Goal: Task Accomplishment & Management: Complete application form

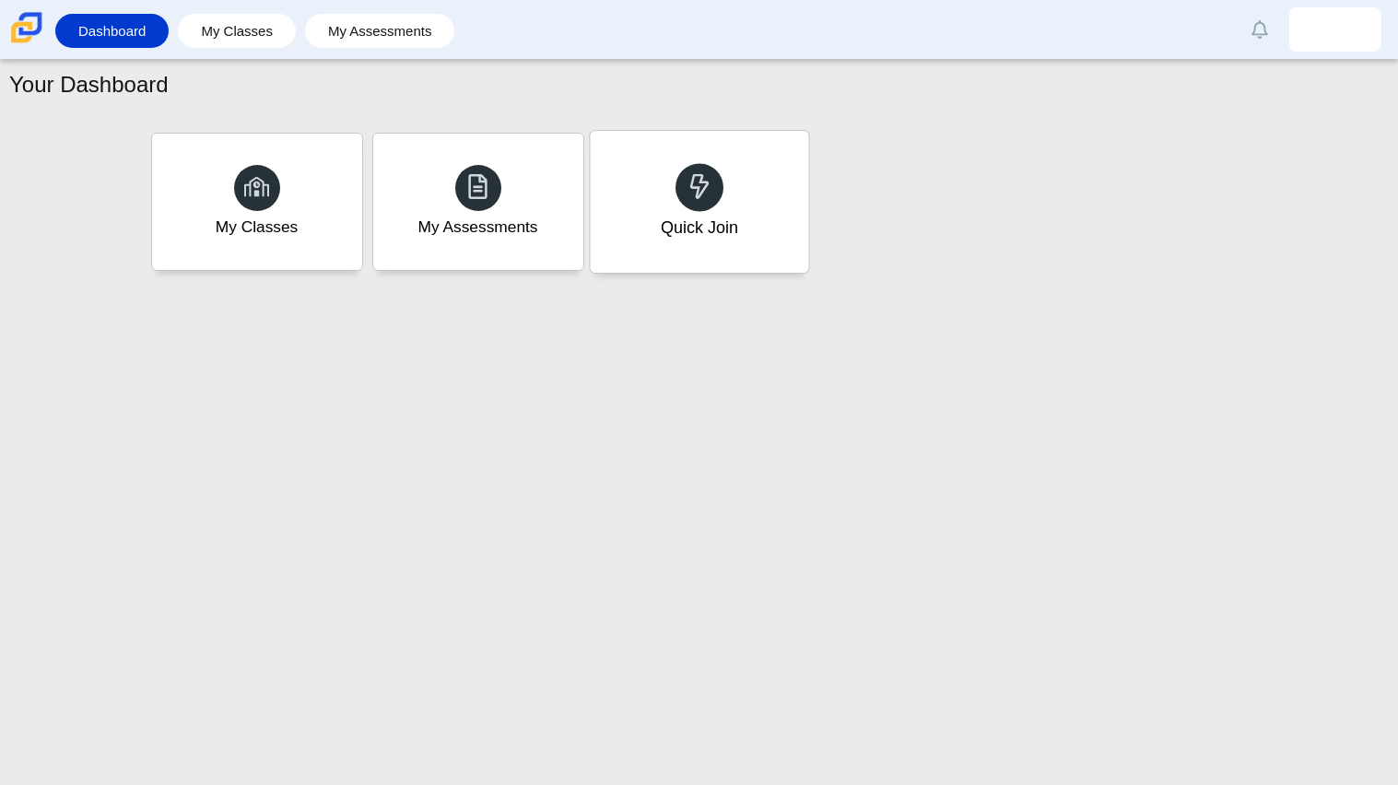
click at [721, 218] on div "Quick Join" at bounding box center [698, 228] width 77 height 24
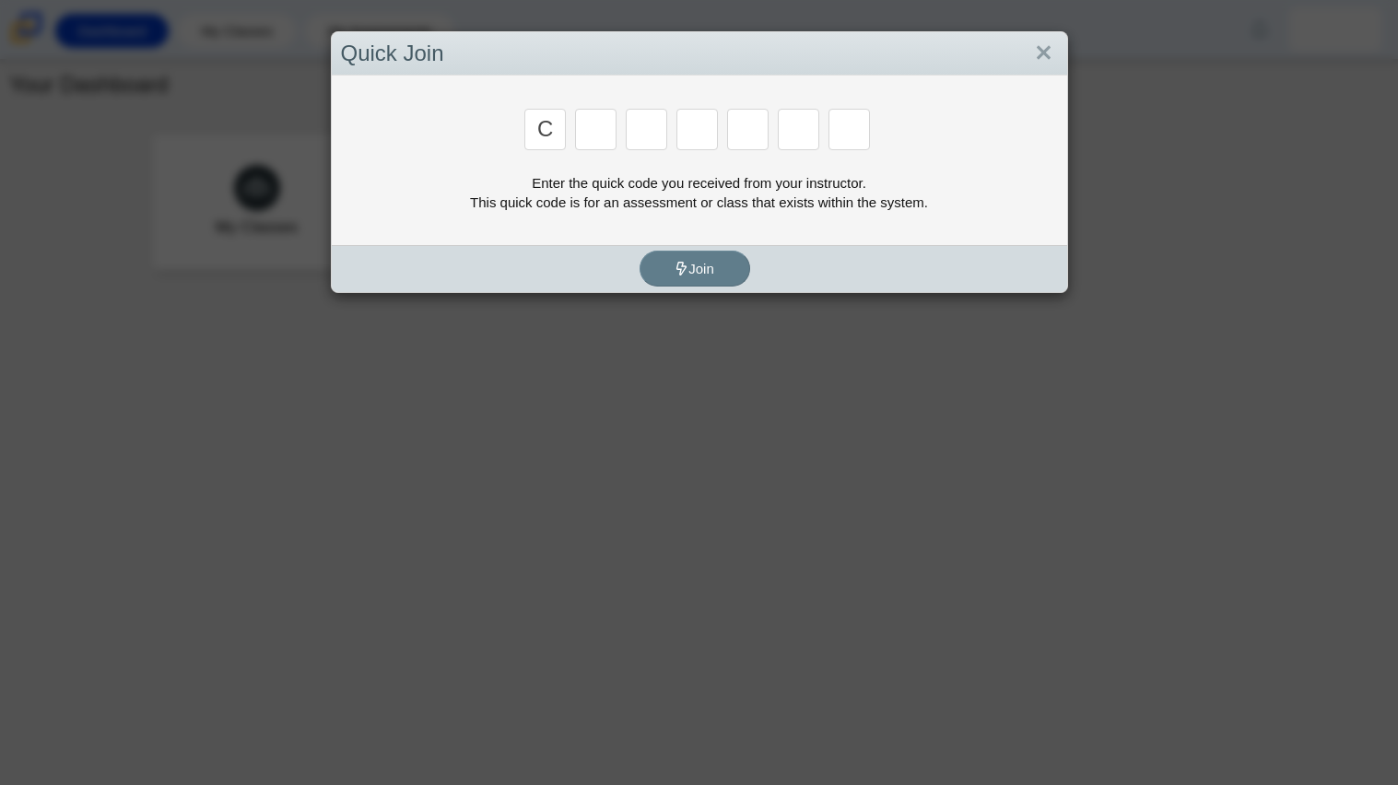
type input "c"
type input "x"
type input "d"
type input "c"
type input "s"
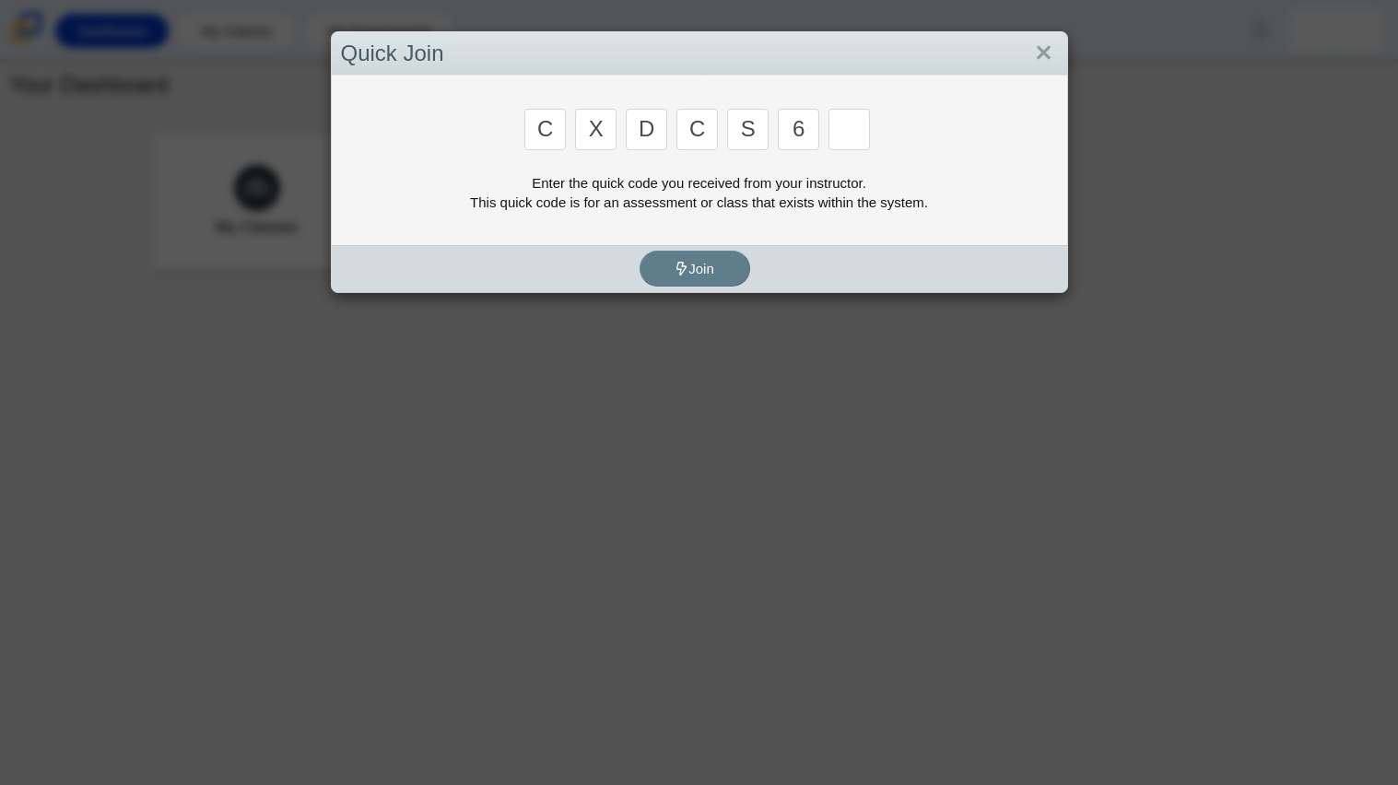
type input "6"
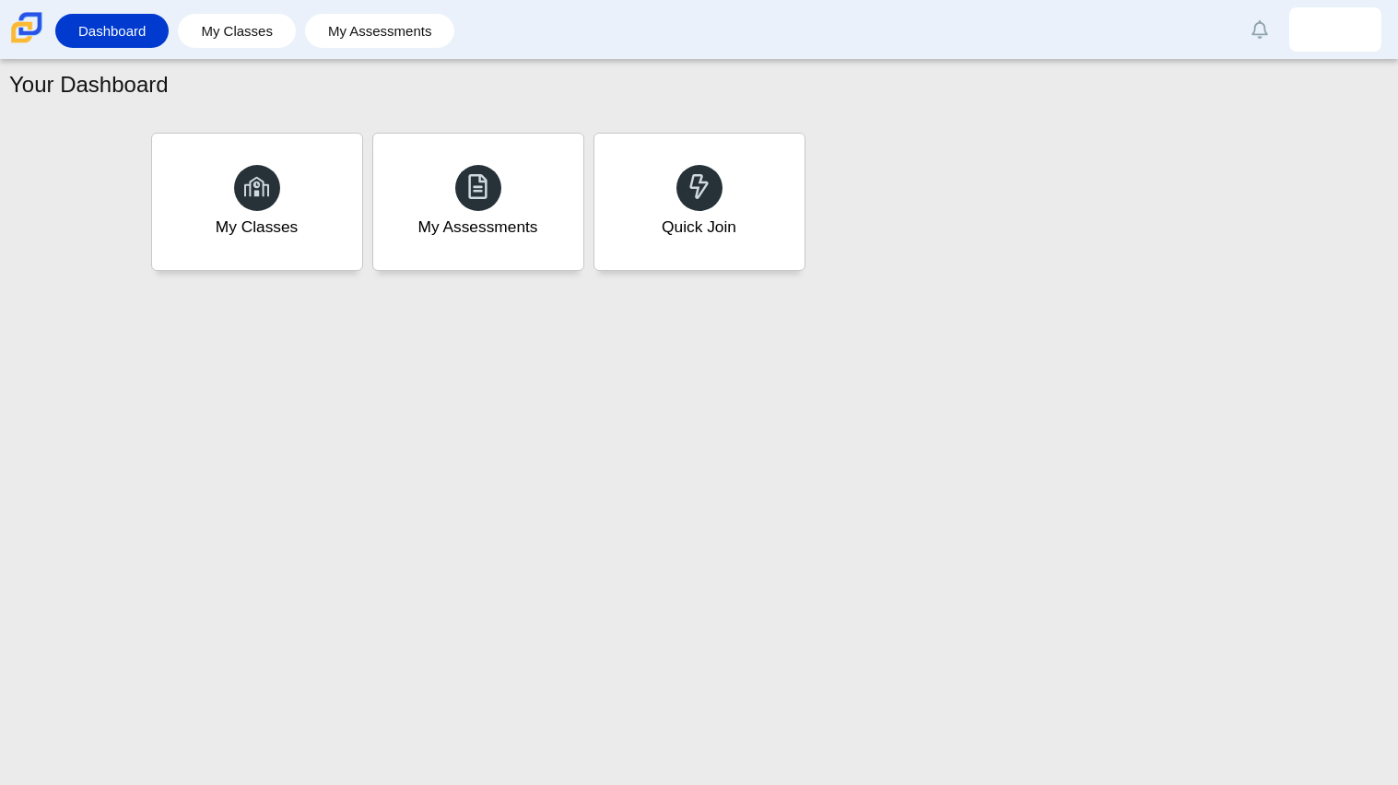
type input "s"
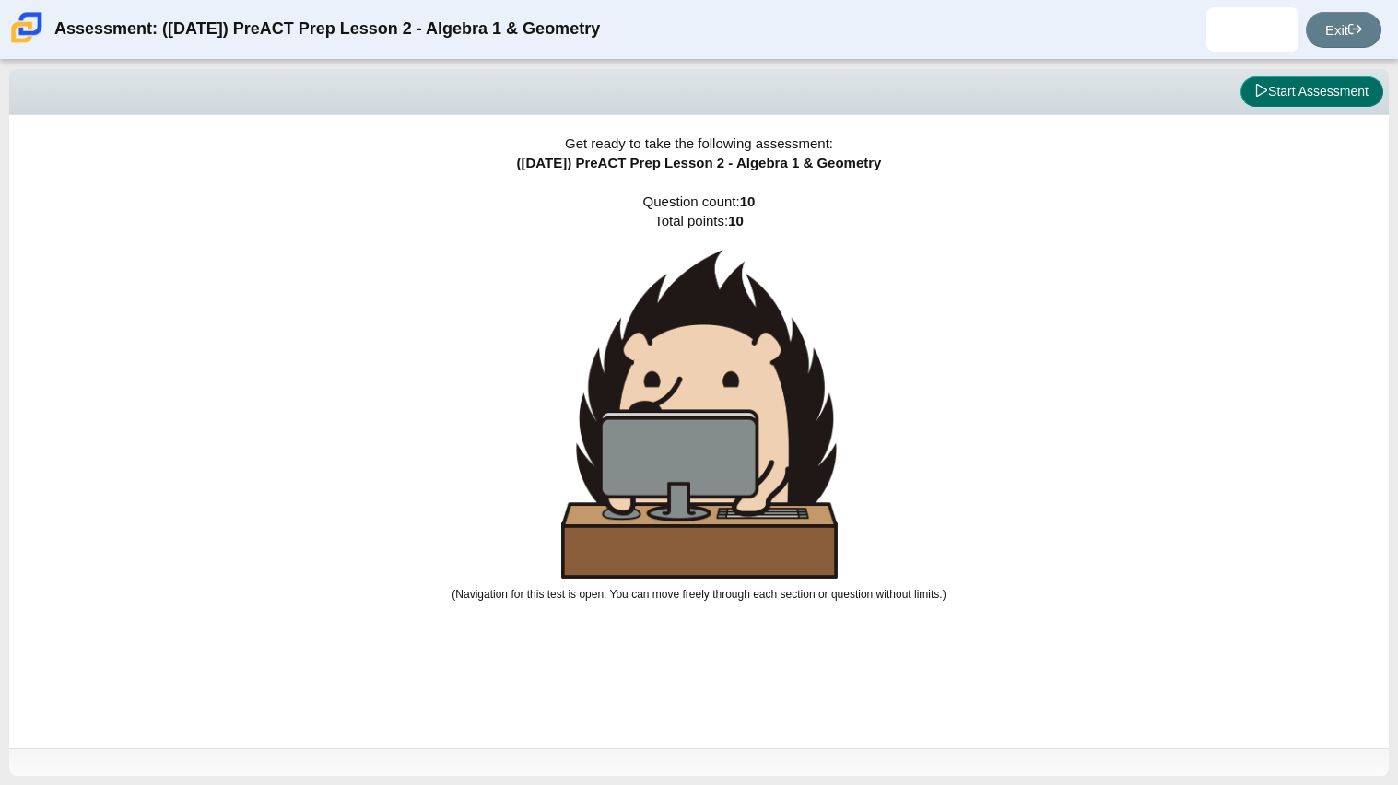
click at [1300, 87] on button "Start Assessment" at bounding box center [1312, 91] width 143 height 31
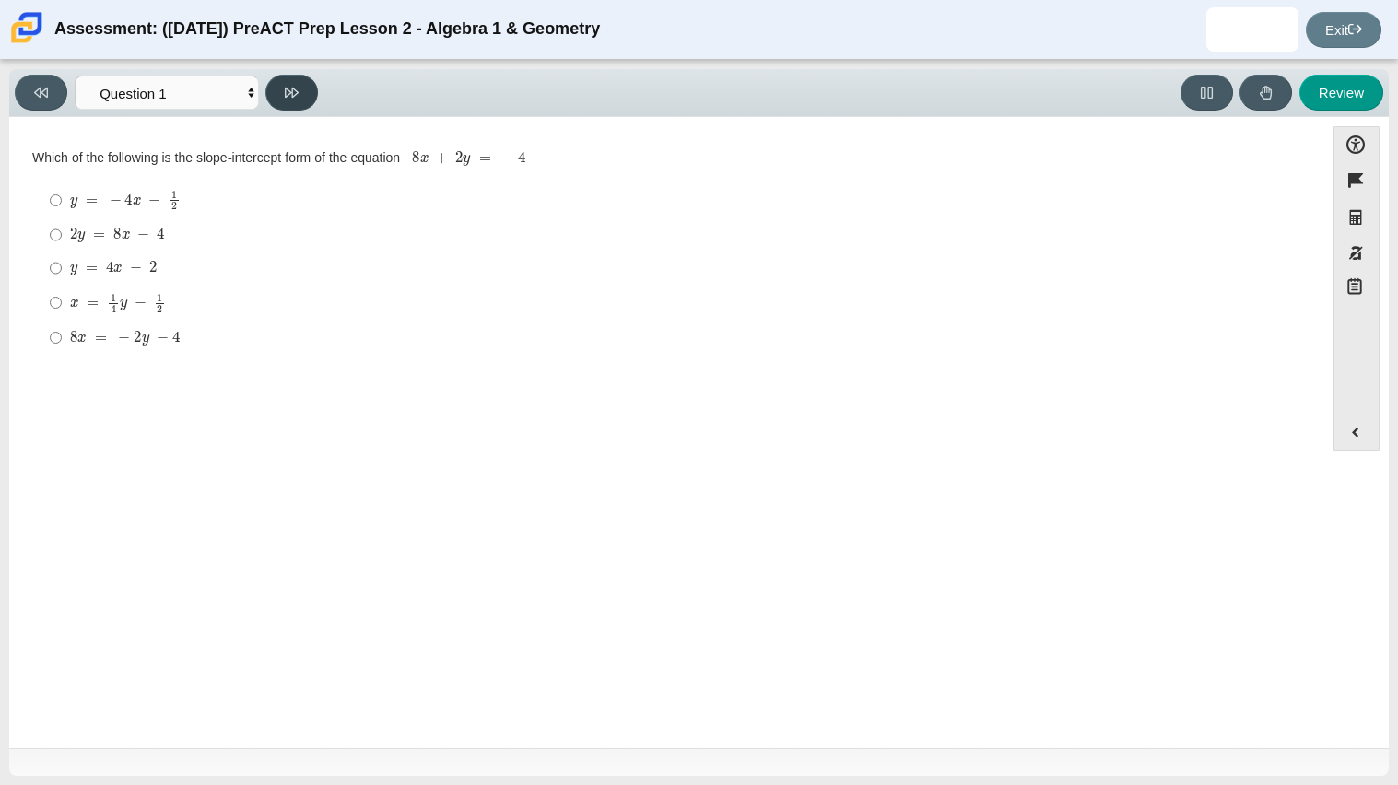
click at [304, 95] on button at bounding box center [291, 93] width 53 height 36
select select "ed62e223-81bd-4cbf-ab48-ab975844bd1f"
click at [96, 204] on div "8 3" at bounding box center [681, 200] width 1222 height 21
click at [62, 204] on input "8 3 8 thirds" at bounding box center [56, 200] width 12 height 36
radio input "true"
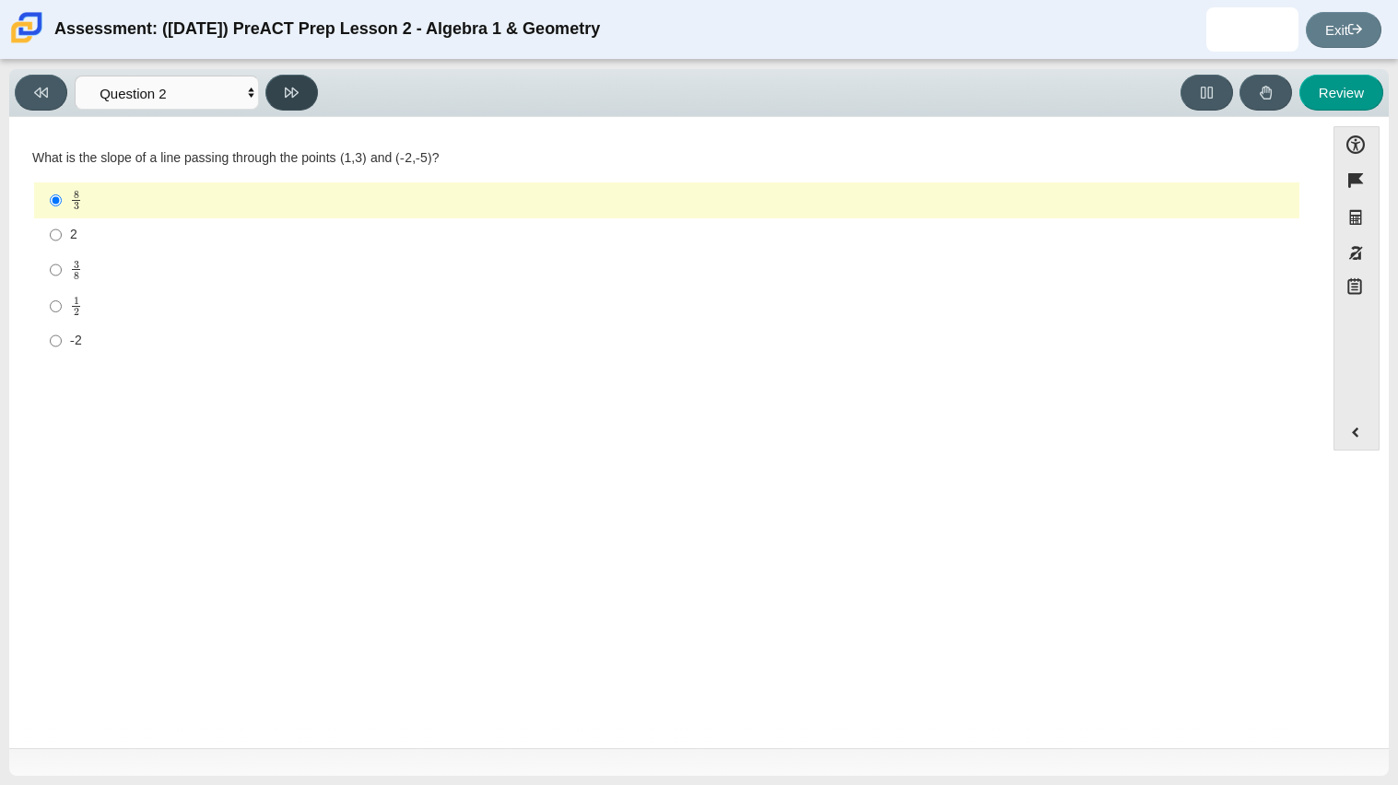
click at [302, 98] on button at bounding box center [291, 93] width 53 height 36
select select "97f4f5fa-a52e-4fed-af51-565bfcdf47cb"
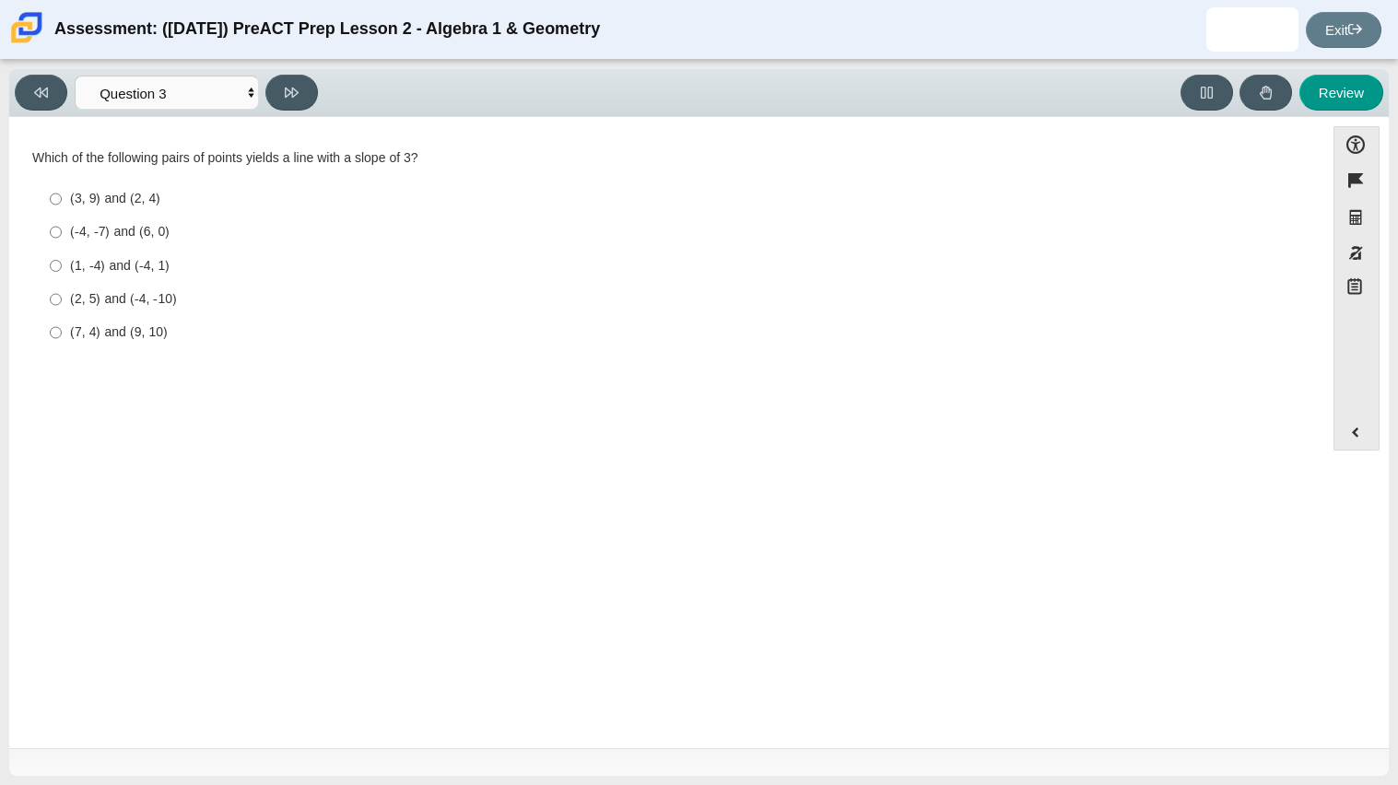
click at [169, 332] on div "(7, 4) and (9, 10)" at bounding box center [681, 332] width 1222 height 18
click at [62, 332] on input "(7, 4) and (9, 10) (7, 4) and (9, 10)" at bounding box center [56, 332] width 12 height 33
radio input "true"
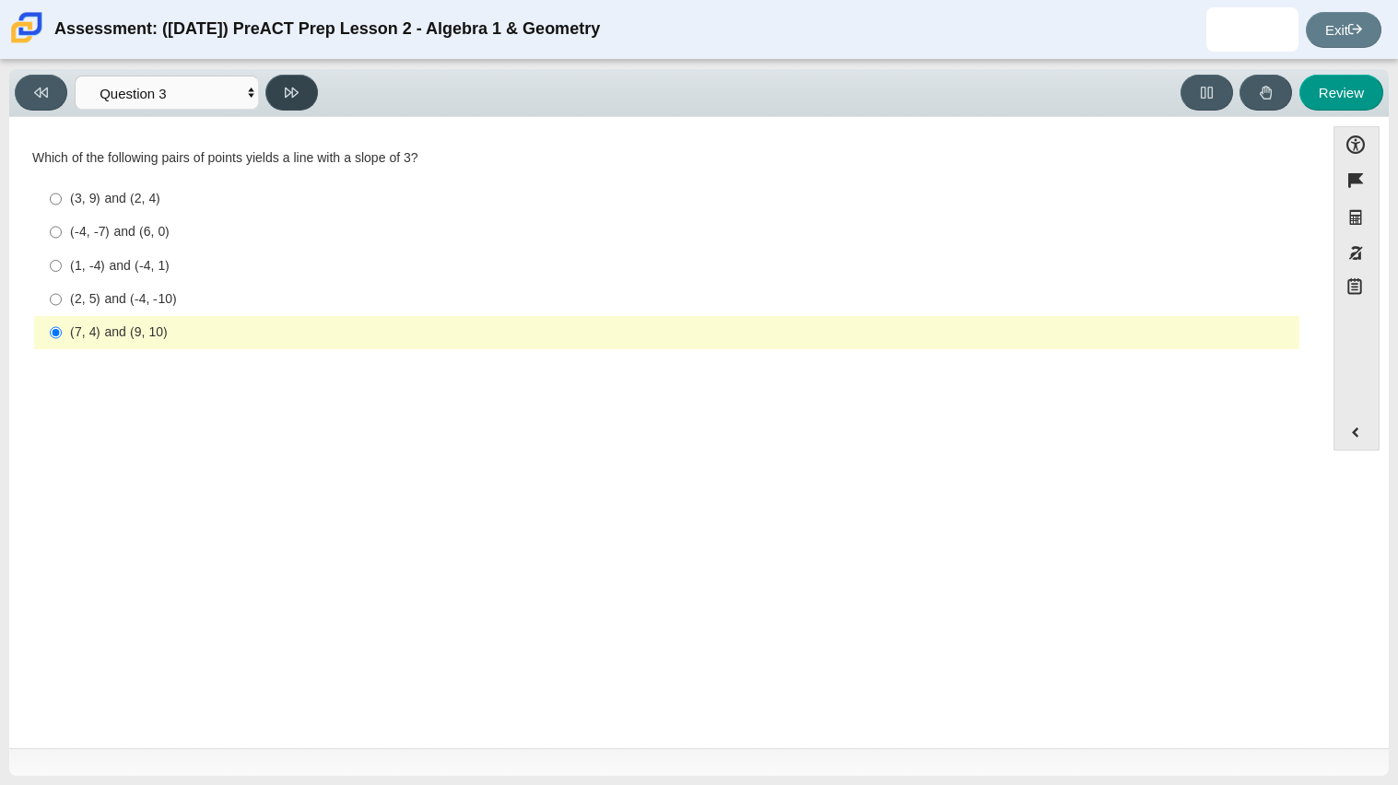
click at [282, 106] on button at bounding box center [291, 93] width 53 height 36
select select "89427bb7-e313-4f00-988f-8b8255897029"
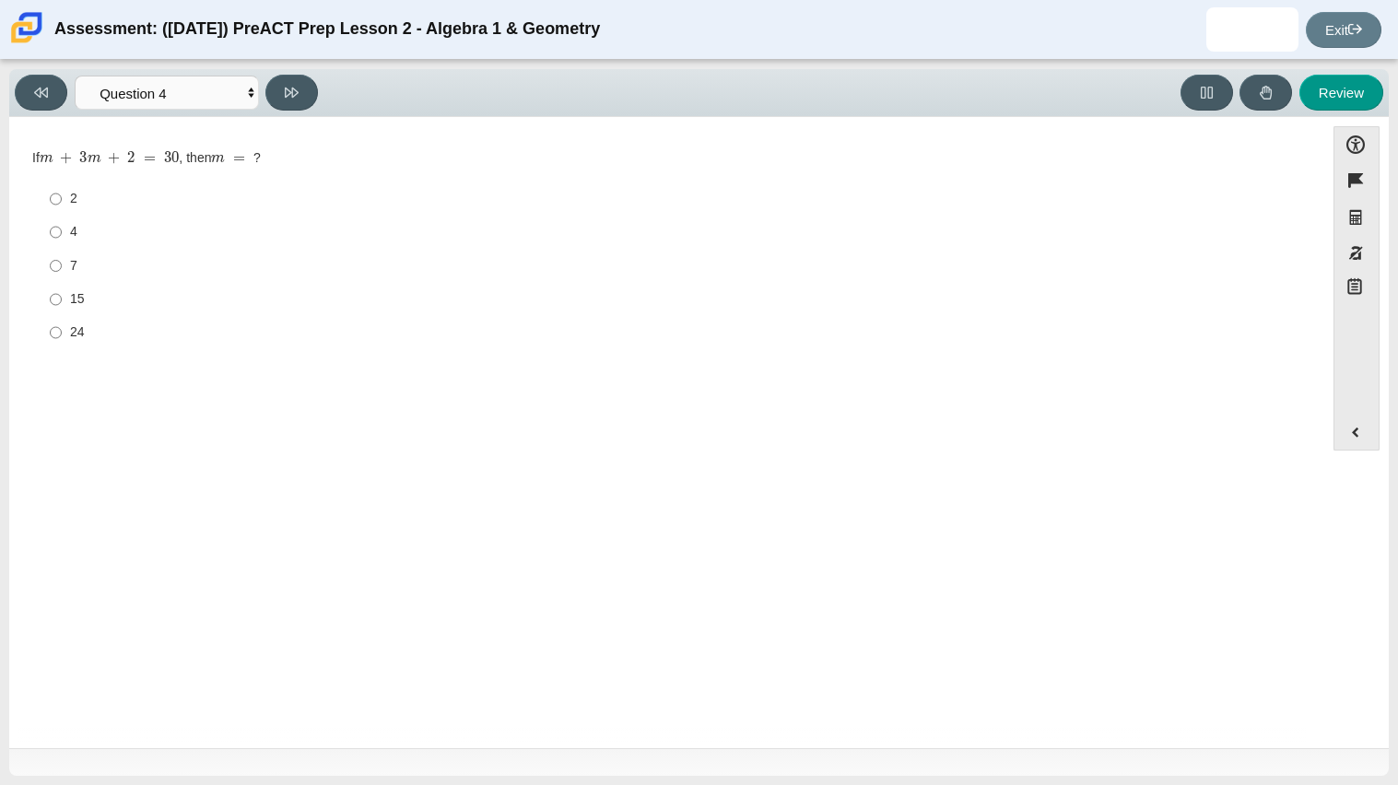
click at [79, 260] on div "7" at bounding box center [681, 266] width 1222 height 18
click at [62, 260] on input "7 7" at bounding box center [56, 265] width 12 height 33
radio input "true"
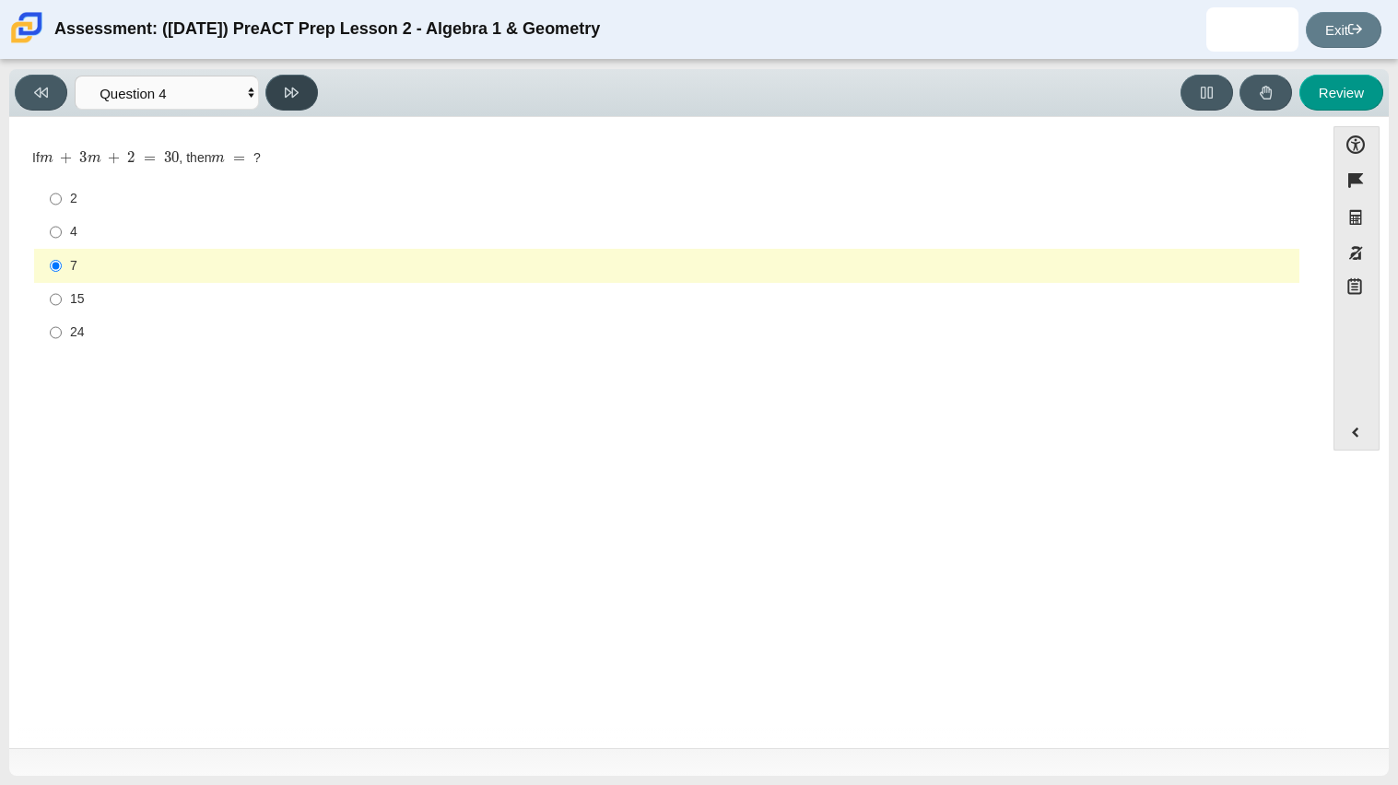
click at [284, 104] on button at bounding box center [291, 93] width 53 height 36
select select "489dcffd-4e6a-49cf-a9d6-ad1d4a911a4e"
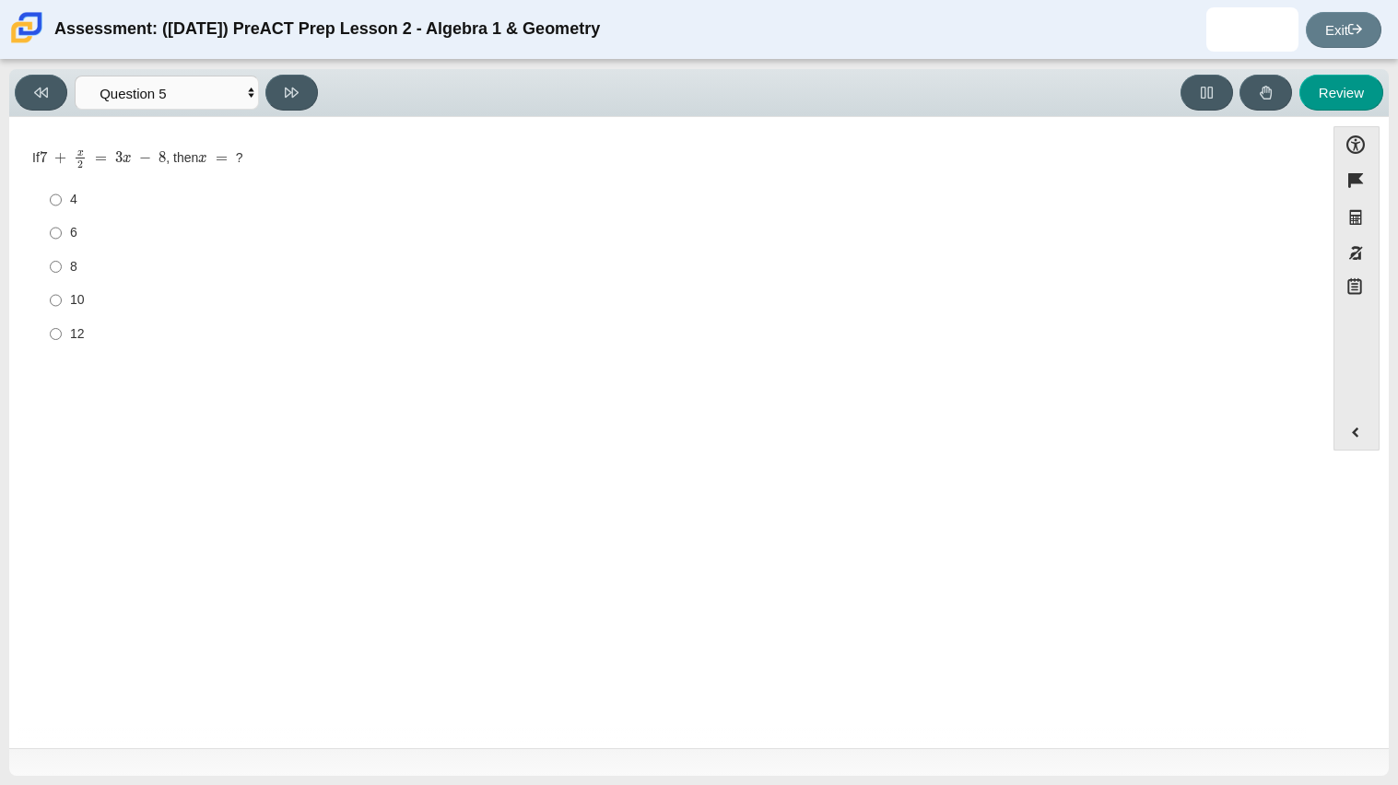
click at [337, 124] on div "Accessibility options Close Color scheme Font size Zoom Change the background a…" at bounding box center [699, 432] width 1380 height 631
click at [57, 244] on input "6 6" at bounding box center [56, 233] width 12 height 33
radio input "true"
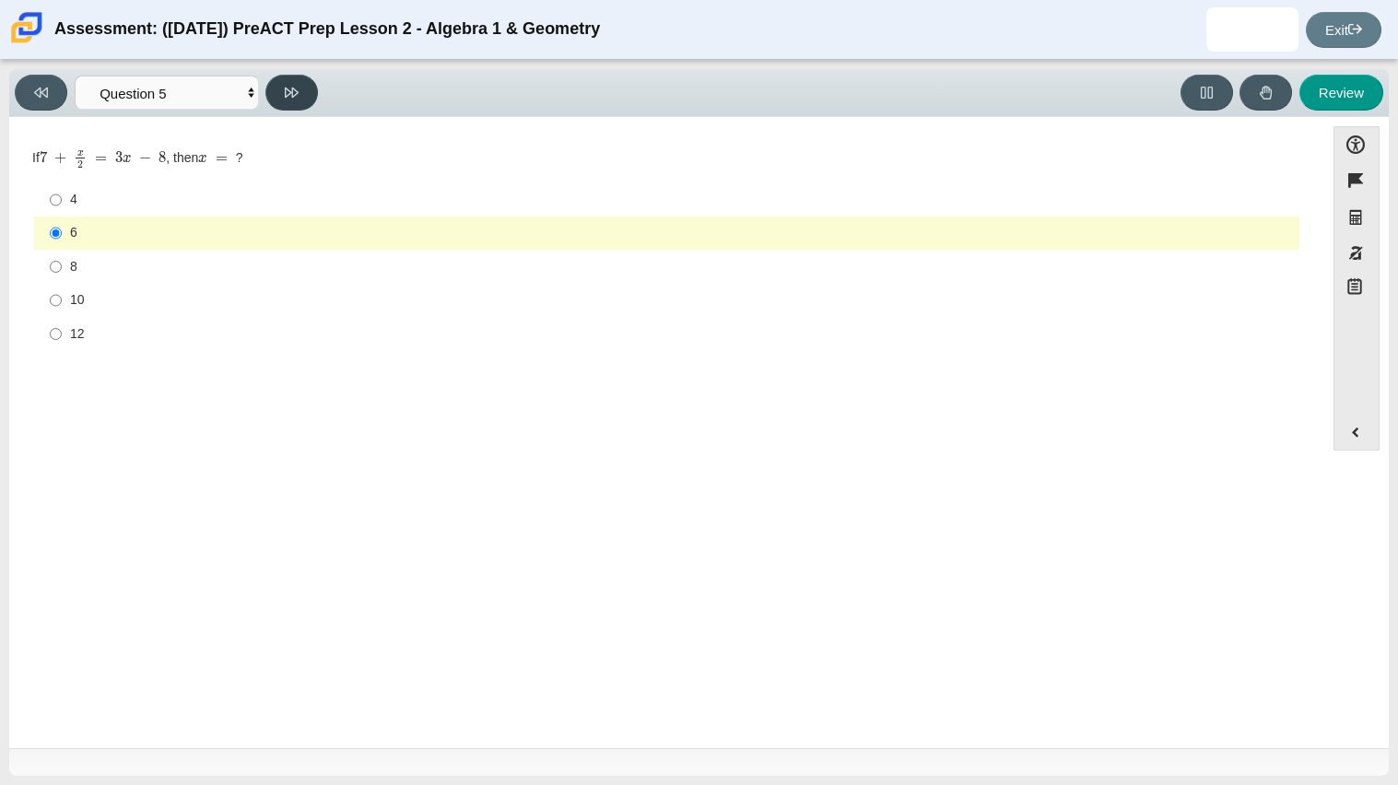
click at [285, 97] on icon at bounding box center [292, 93] width 14 height 14
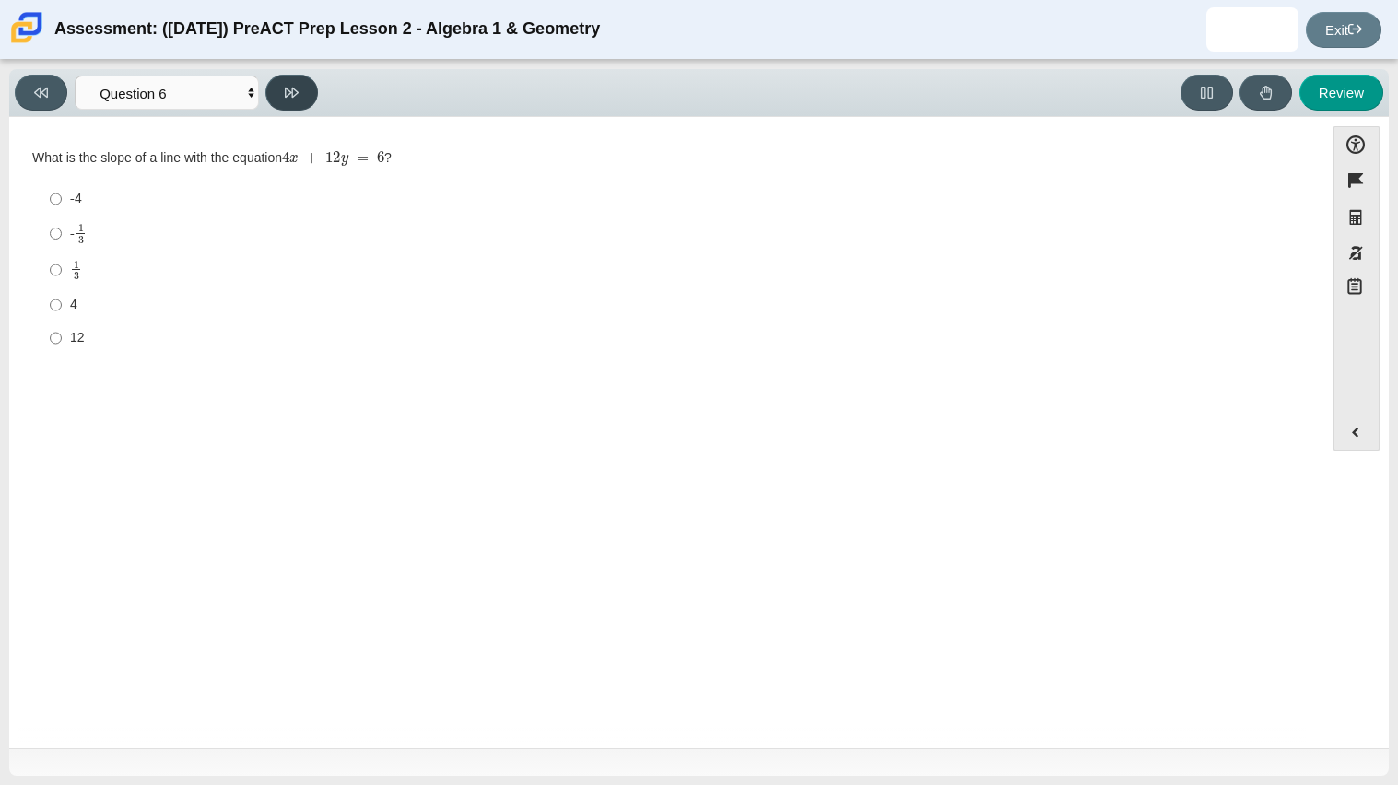
click at [292, 80] on button at bounding box center [291, 93] width 53 height 36
click at [290, 102] on button at bounding box center [291, 93] width 53 height 36
select select "ce81fe10-bf29-4b5e-8bd7-4f47f2fed4d8"
click at [83, 335] on div "21" at bounding box center [681, 339] width 1222 height 18
click at [62, 335] on input "21 21" at bounding box center [56, 338] width 12 height 33
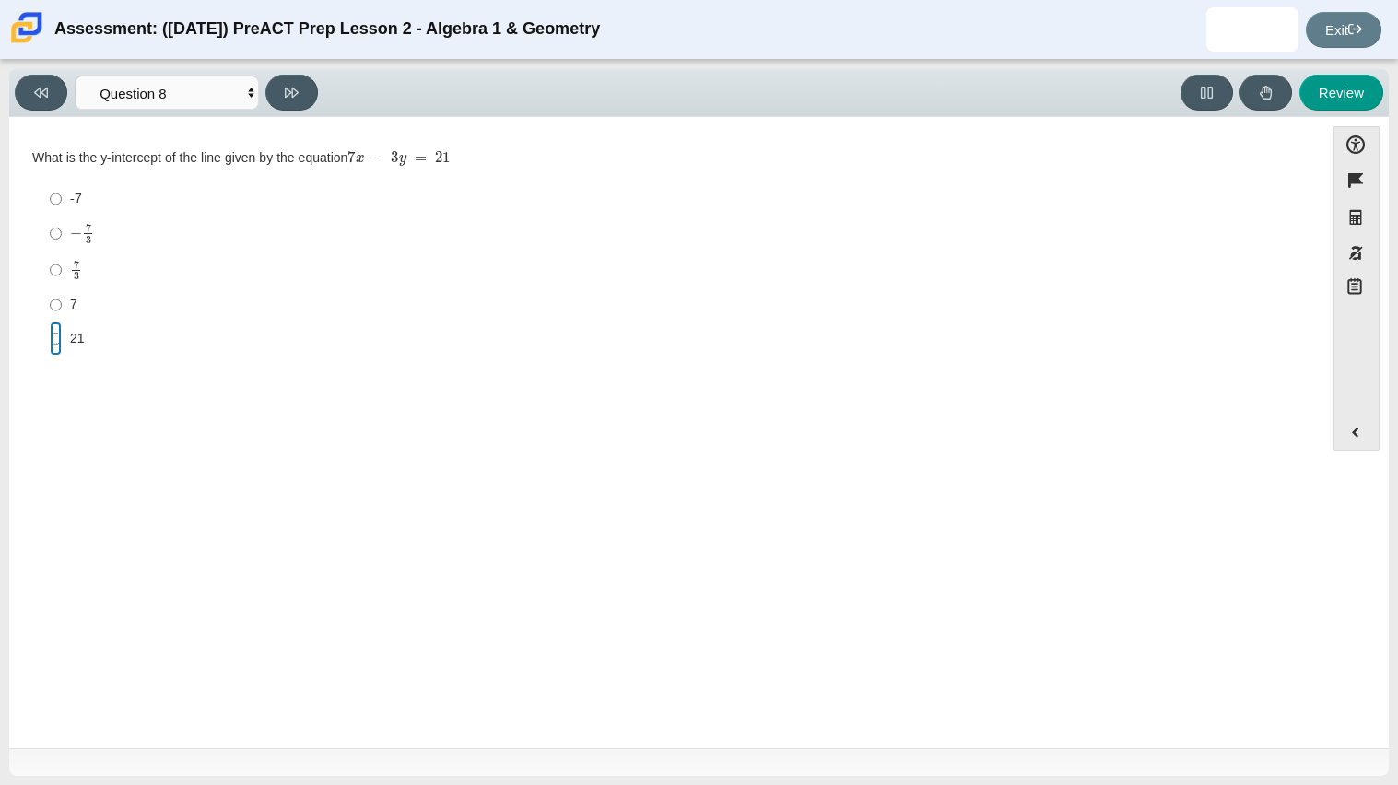
radio input "true"
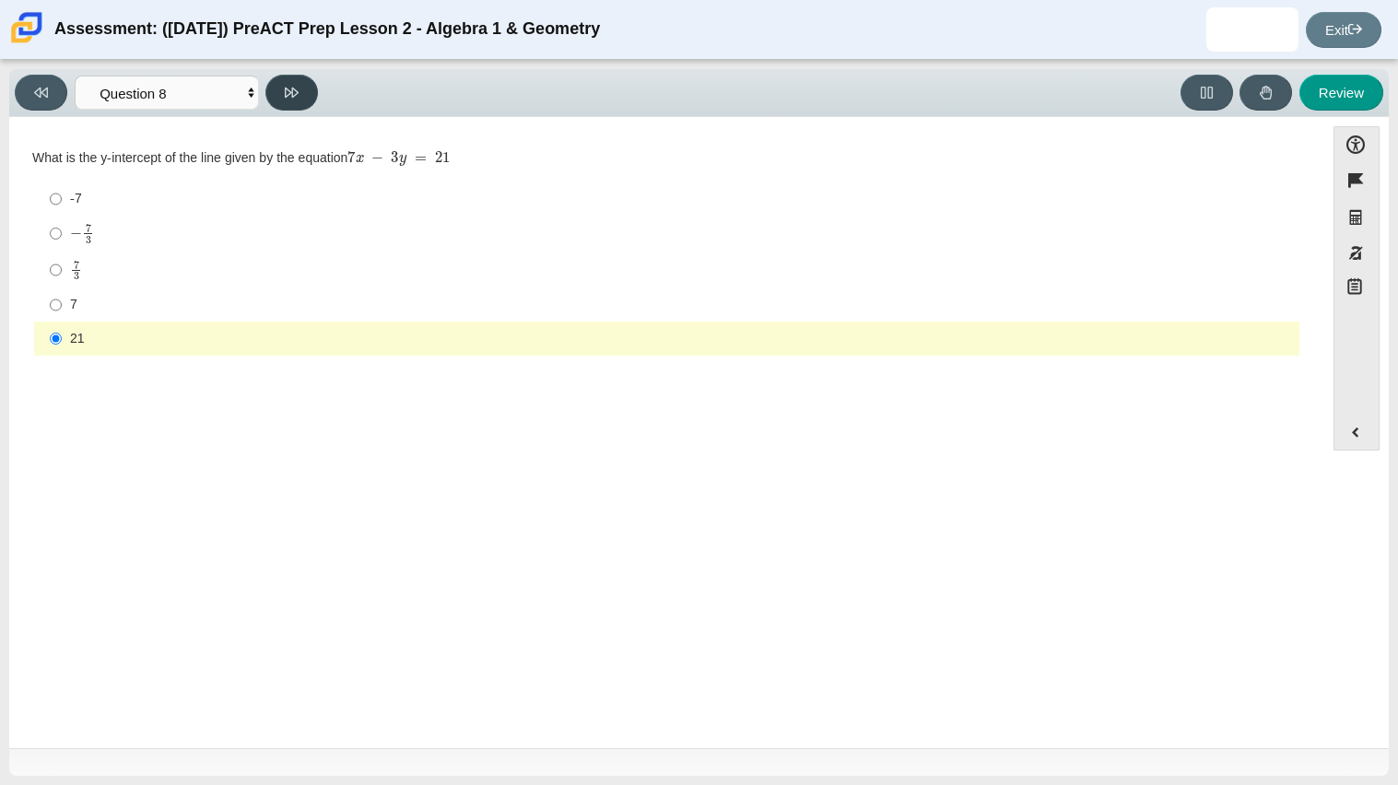
click at [277, 93] on button at bounding box center [291, 93] width 53 height 36
select select "14773eaf-2ca1-47ae-afe7-a624a56f34b3"
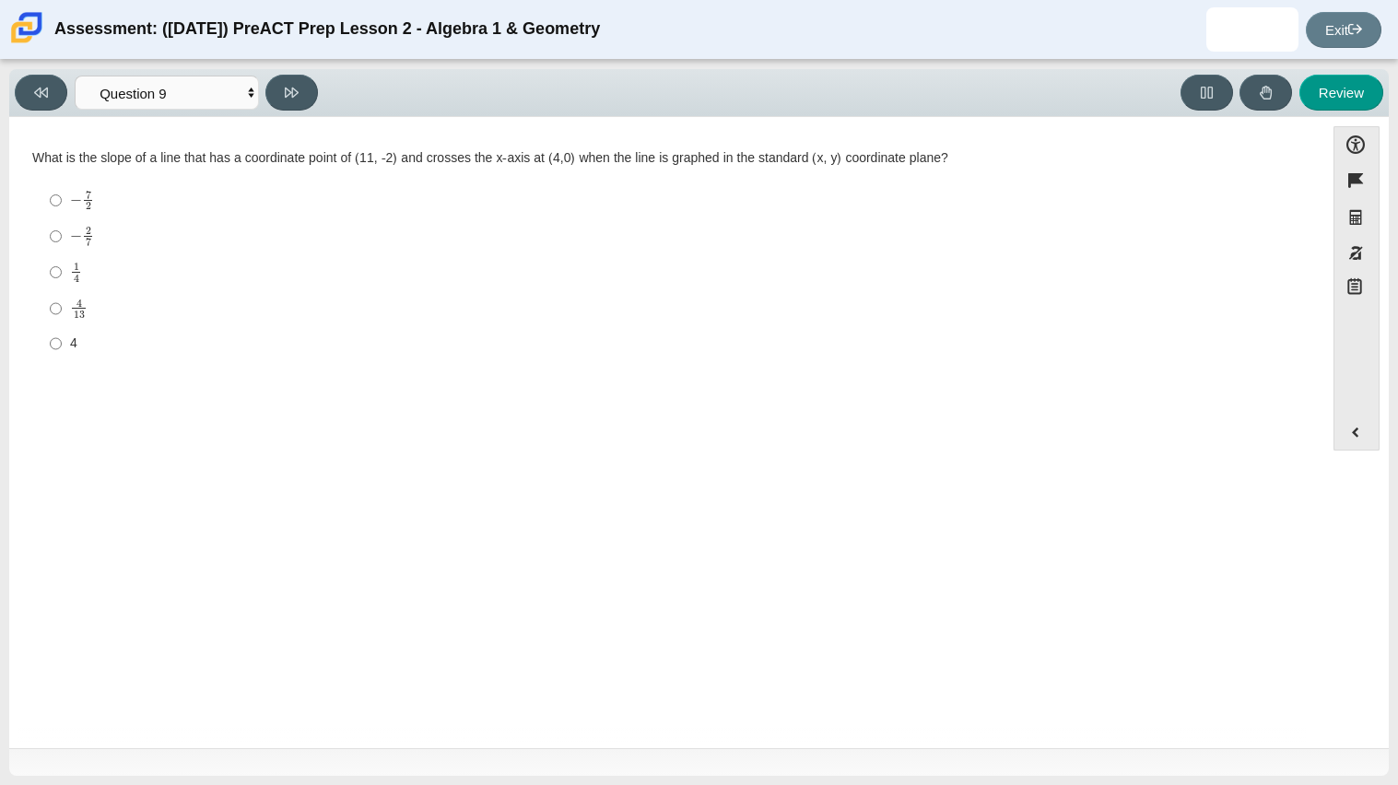
click at [86, 240] on mjx-c "Assessment items" at bounding box center [89, 241] width 6 height 7
click at [62, 240] on input "− 2 7 negative 2 sevenths" at bounding box center [56, 236] width 12 height 36
radio input "true"
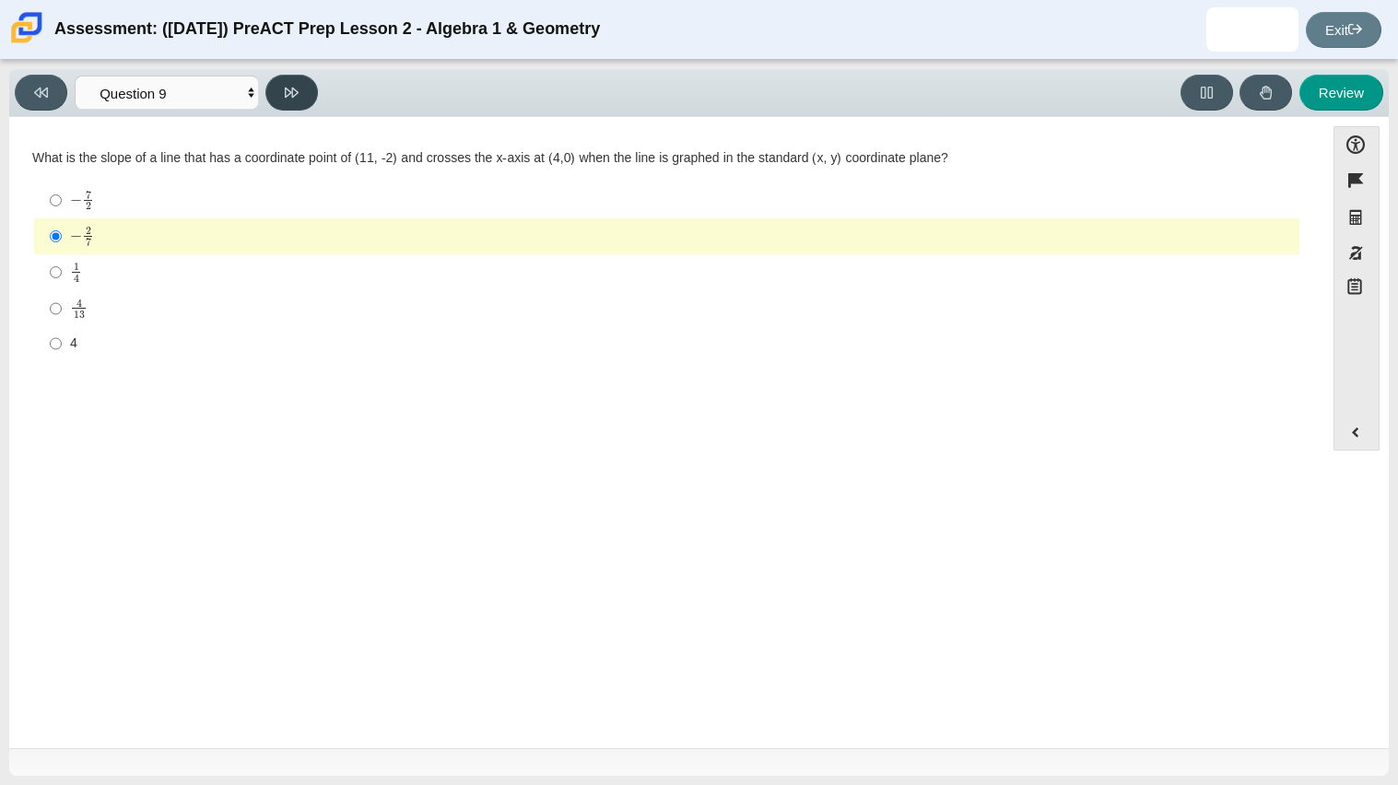
click at [302, 89] on button at bounding box center [291, 93] width 53 height 36
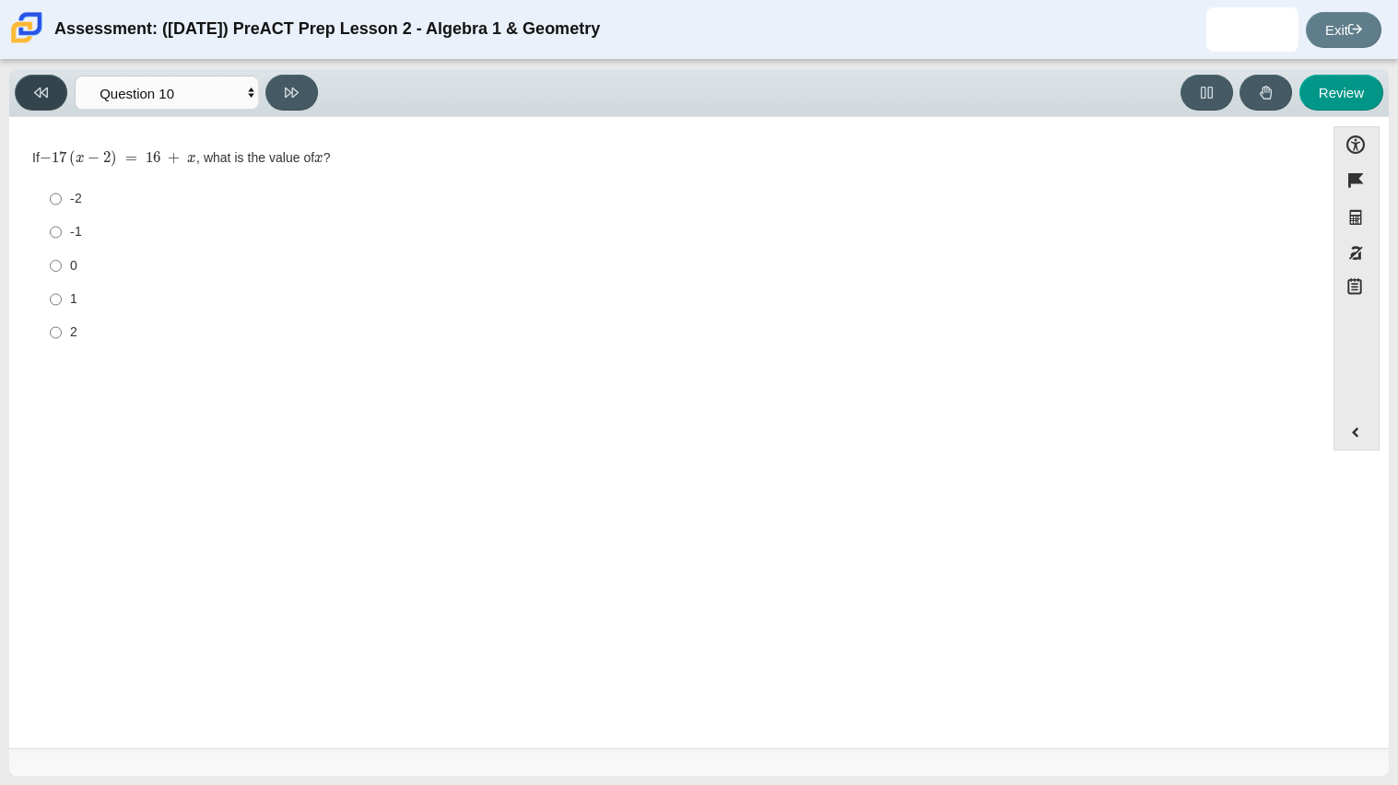
click at [48, 104] on button at bounding box center [41, 93] width 53 height 36
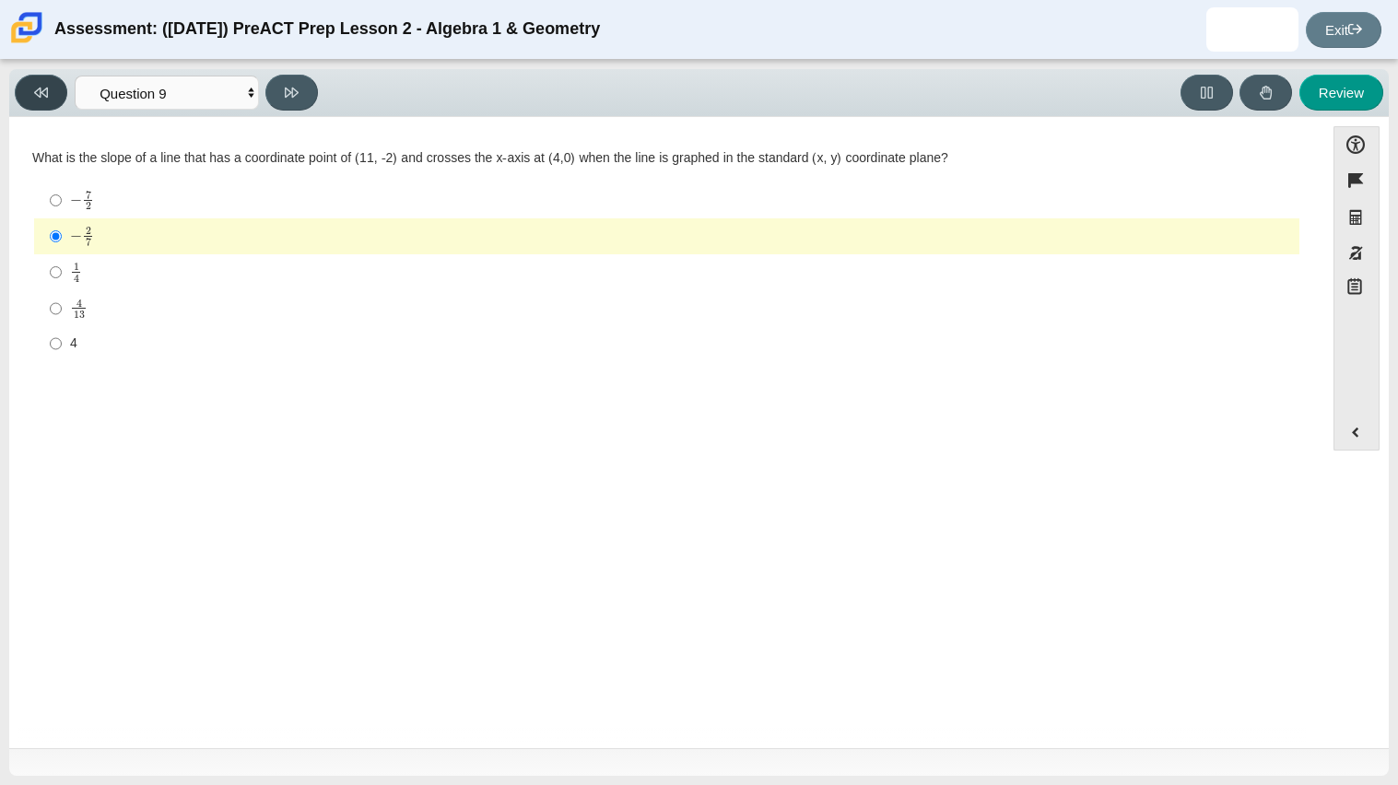
click at [48, 102] on button at bounding box center [41, 93] width 53 height 36
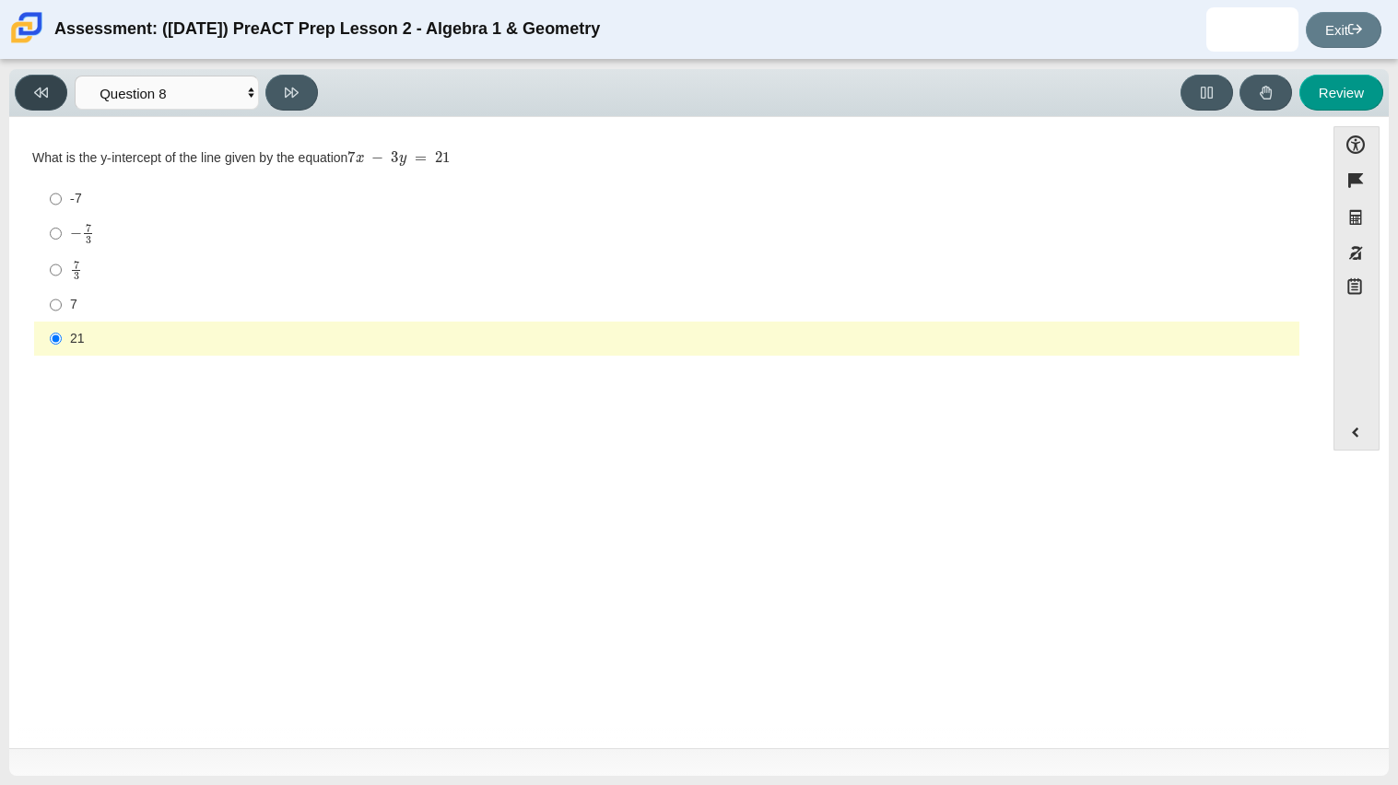
click at [48, 102] on button at bounding box center [41, 93] width 53 height 36
select select "ec95ace6-bebc-42b8-9428-40567494d4da"
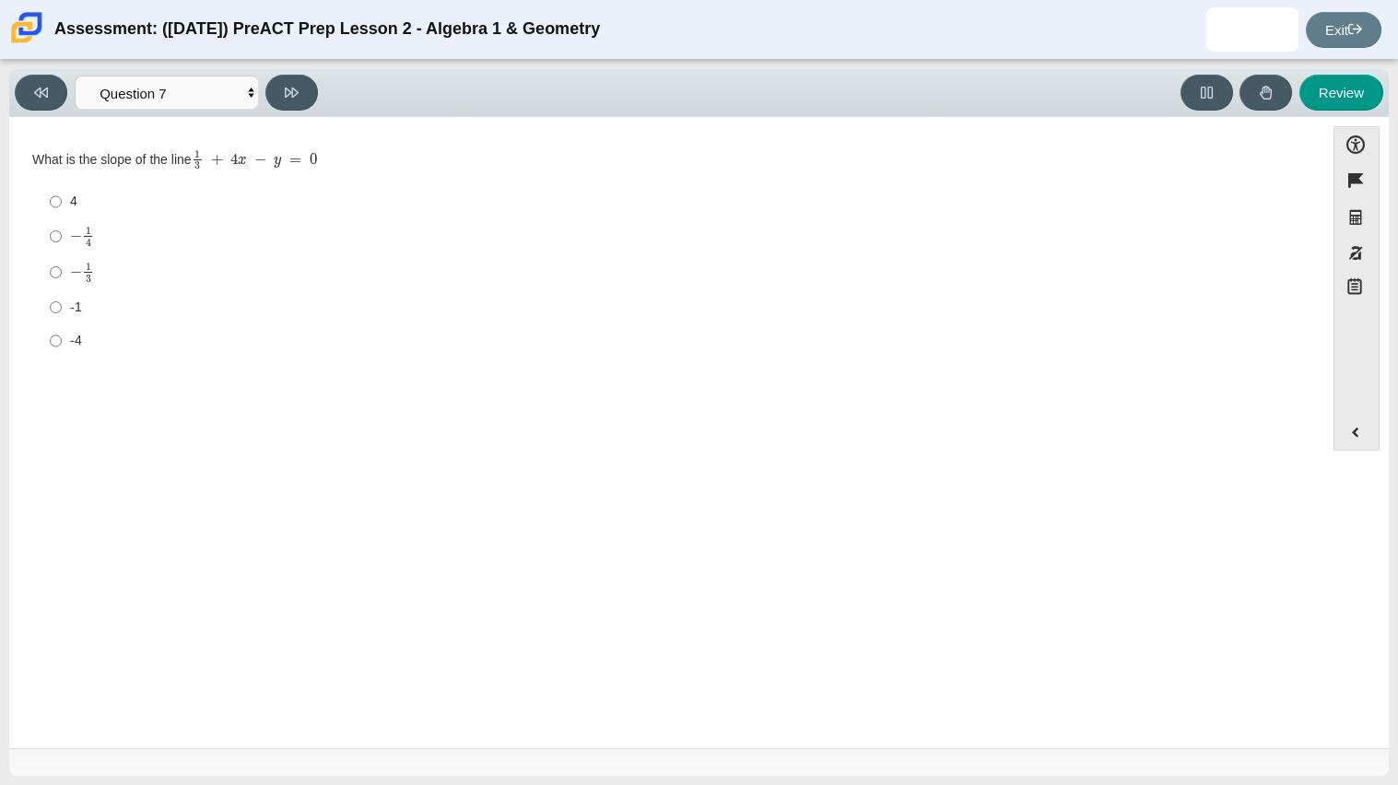
click at [88, 279] on mjx-c "Assessment items" at bounding box center [89, 278] width 6 height 7
click at [62, 279] on input "− 1 3 negative 1 third" at bounding box center [56, 272] width 12 height 36
radio input "true"
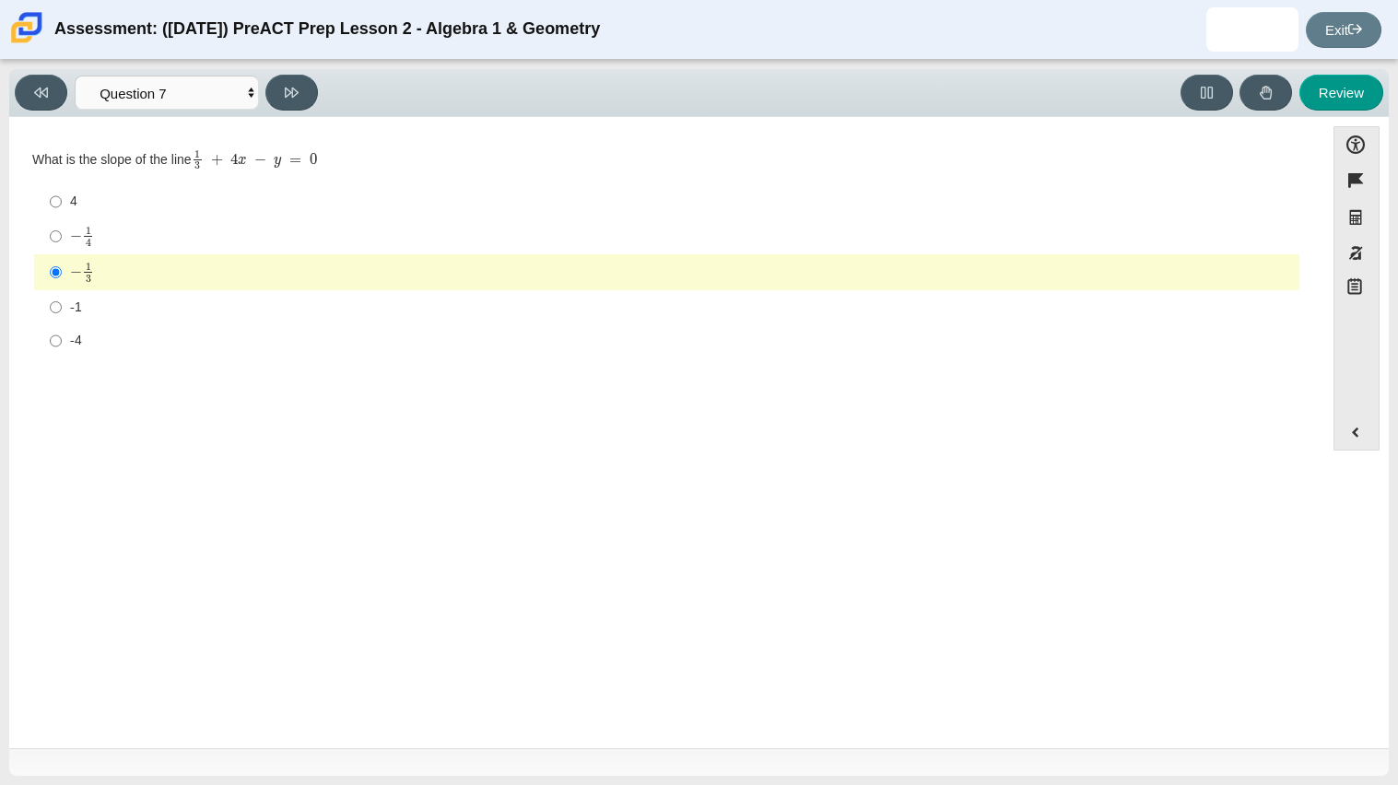
click at [87, 193] on div "4" at bounding box center [681, 202] width 1222 height 18
click at [62, 193] on input "4 4" at bounding box center [56, 201] width 12 height 33
radio input "true"
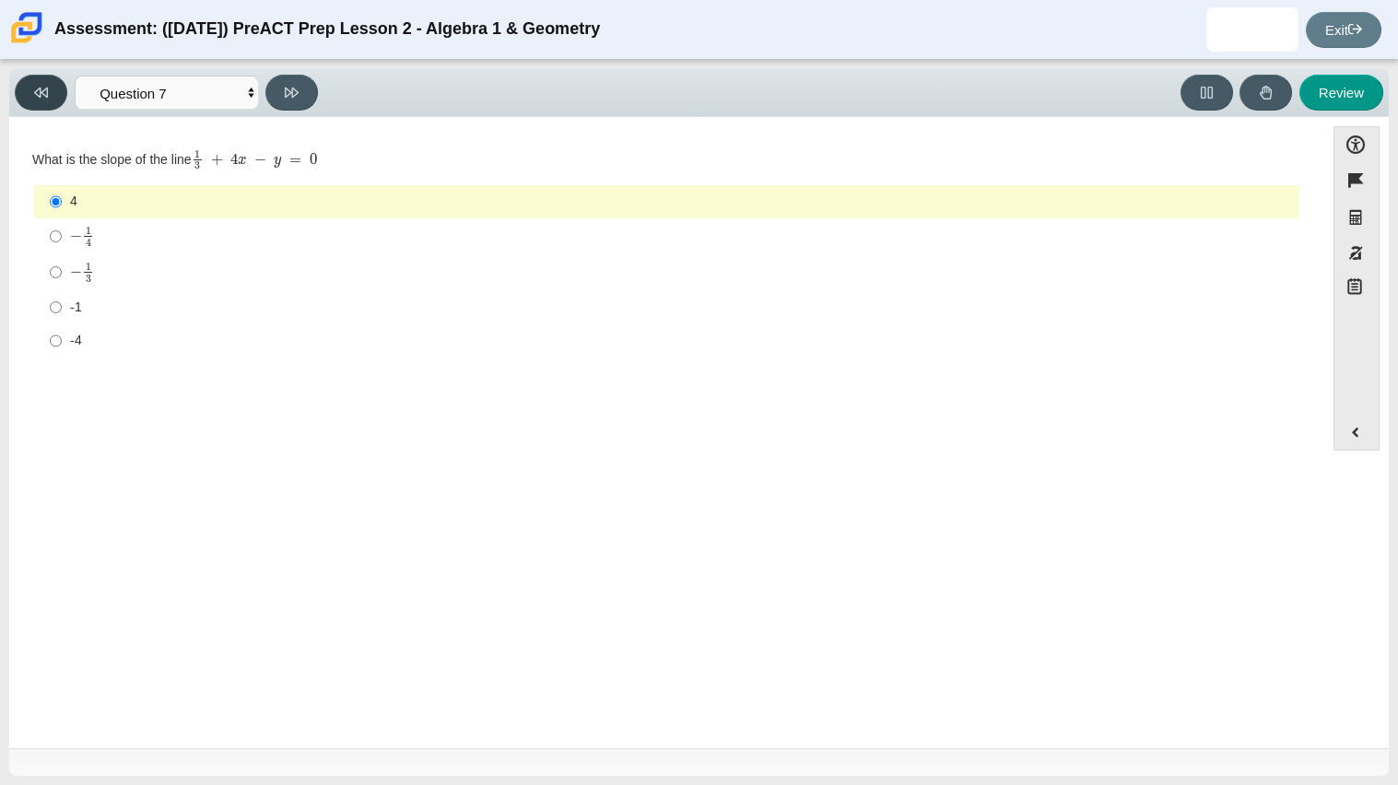
click at [34, 87] on icon at bounding box center [41, 93] width 14 height 14
select select "210571de-36a6-4d8e-a361-ceff8ef801dc"
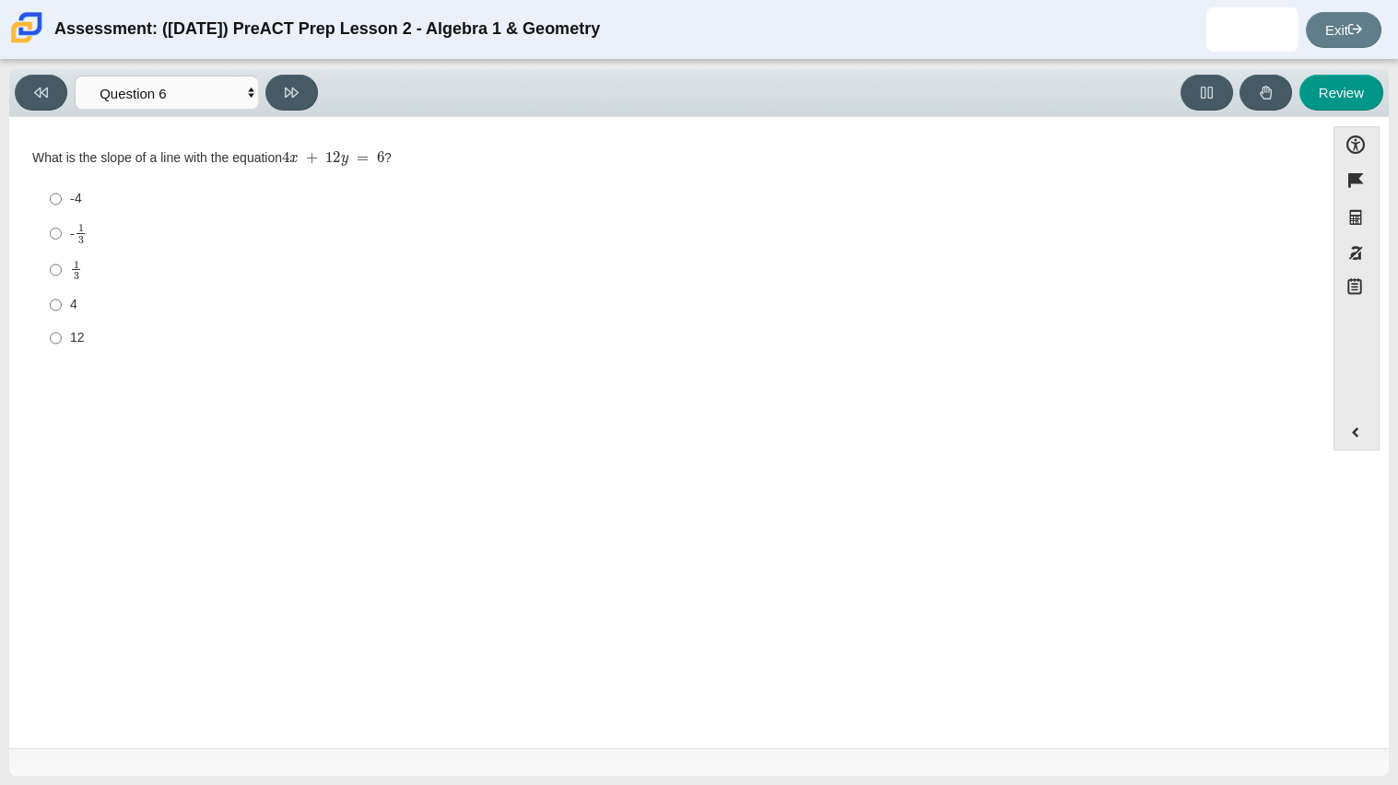
click at [76, 305] on div "4" at bounding box center [681, 305] width 1222 height 18
click at [62, 305] on input "4 4" at bounding box center [56, 304] width 12 height 33
radio input "true"
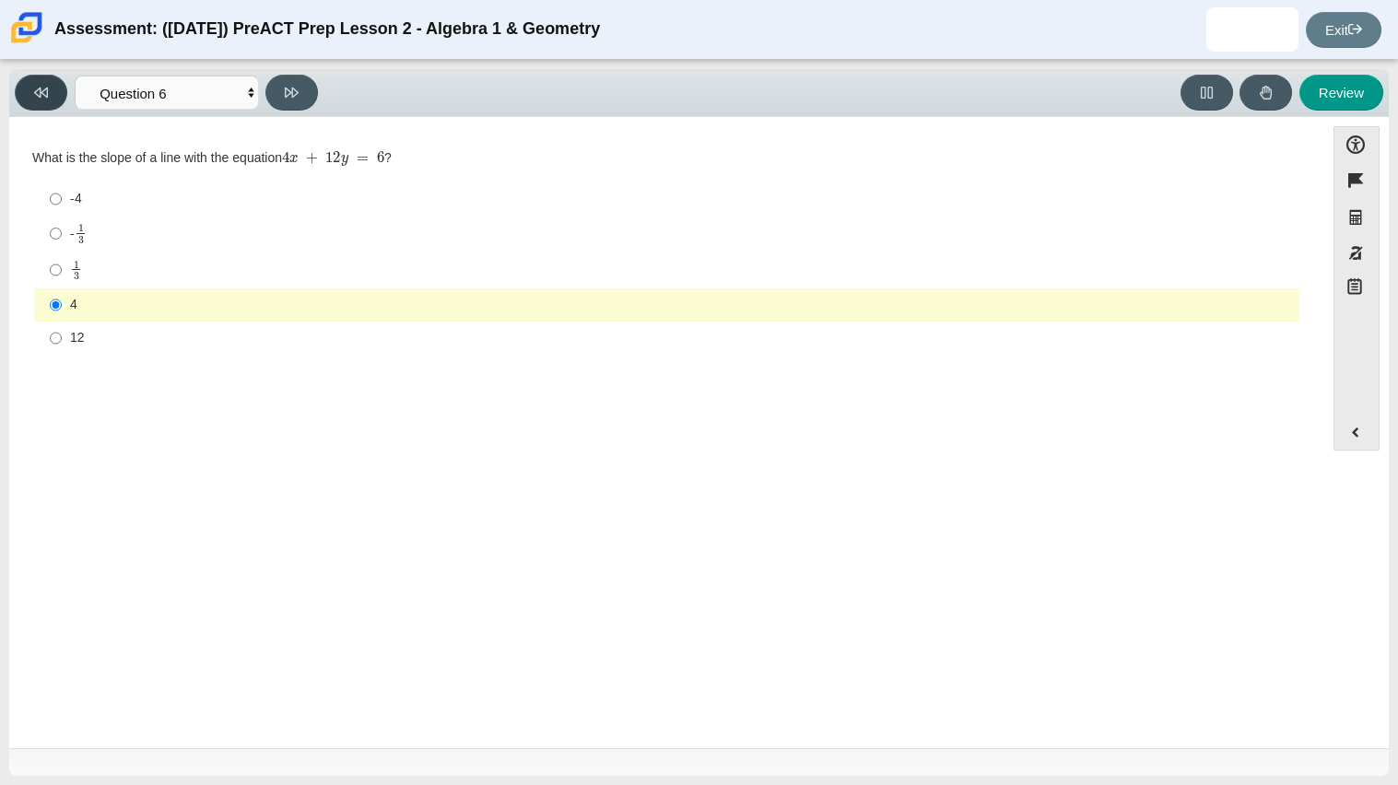
click at [53, 94] on button at bounding box center [41, 93] width 53 height 36
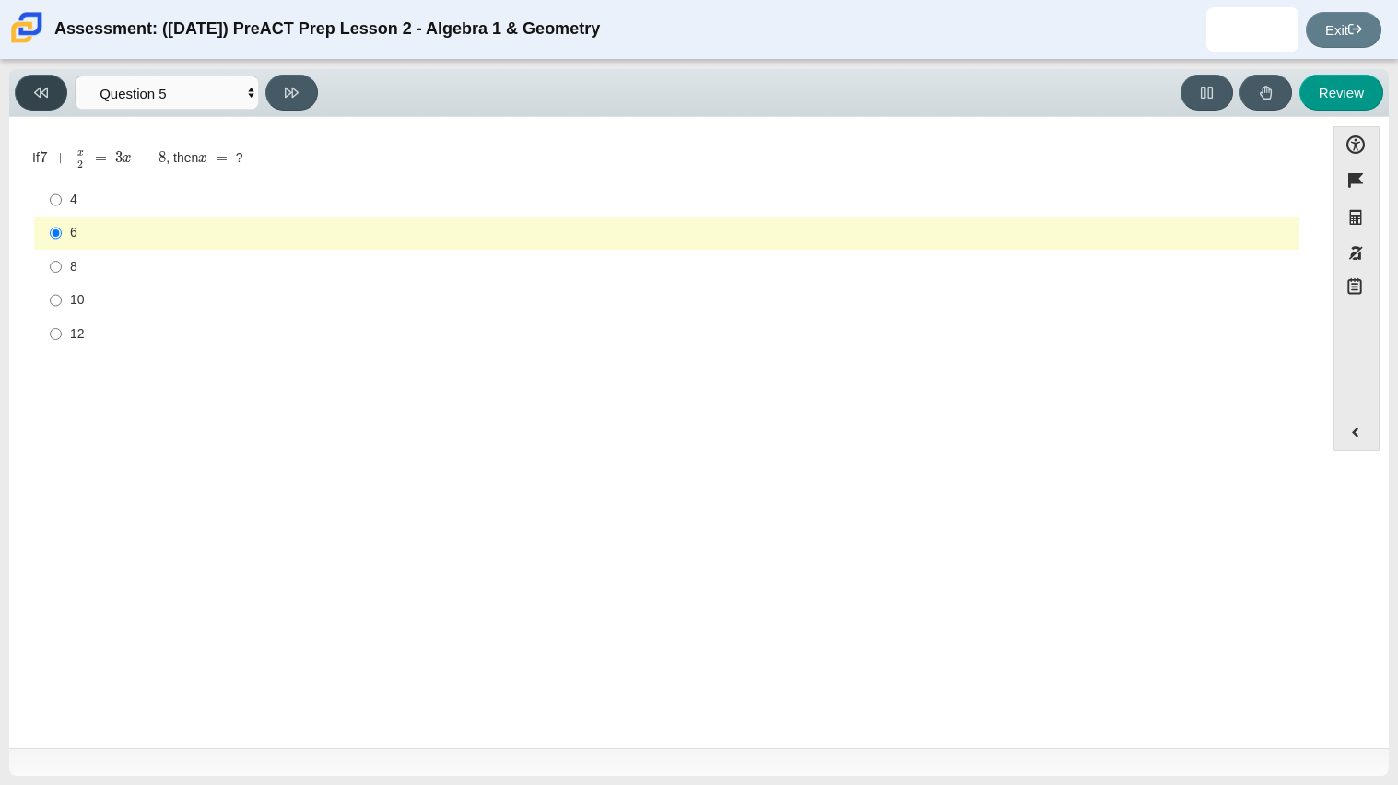
click at [53, 94] on button at bounding box center [41, 93] width 53 height 36
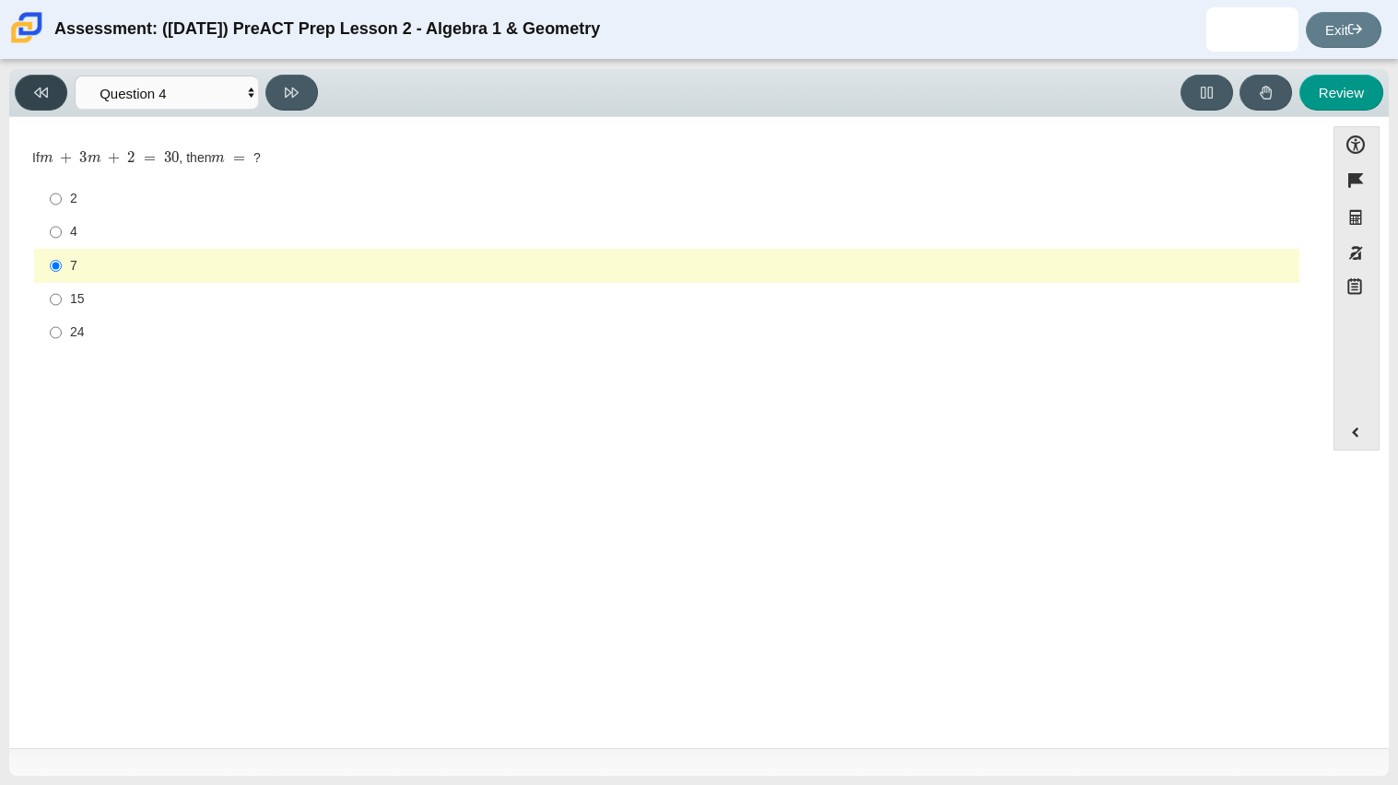
click at [53, 94] on button at bounding box center [41, 93] width 53 height 36
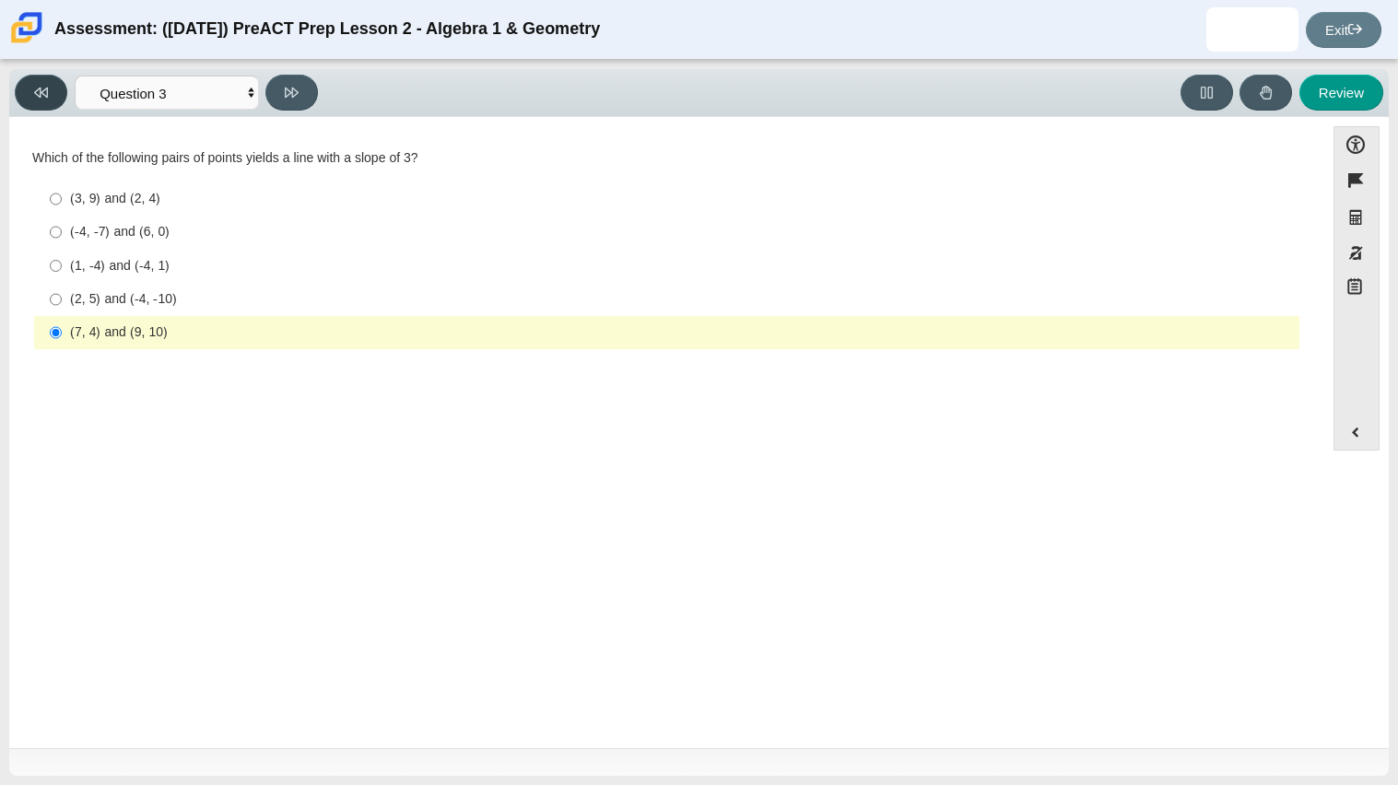
click at [53, 94] on button at bounding box center [41, 93] width 53 height 36
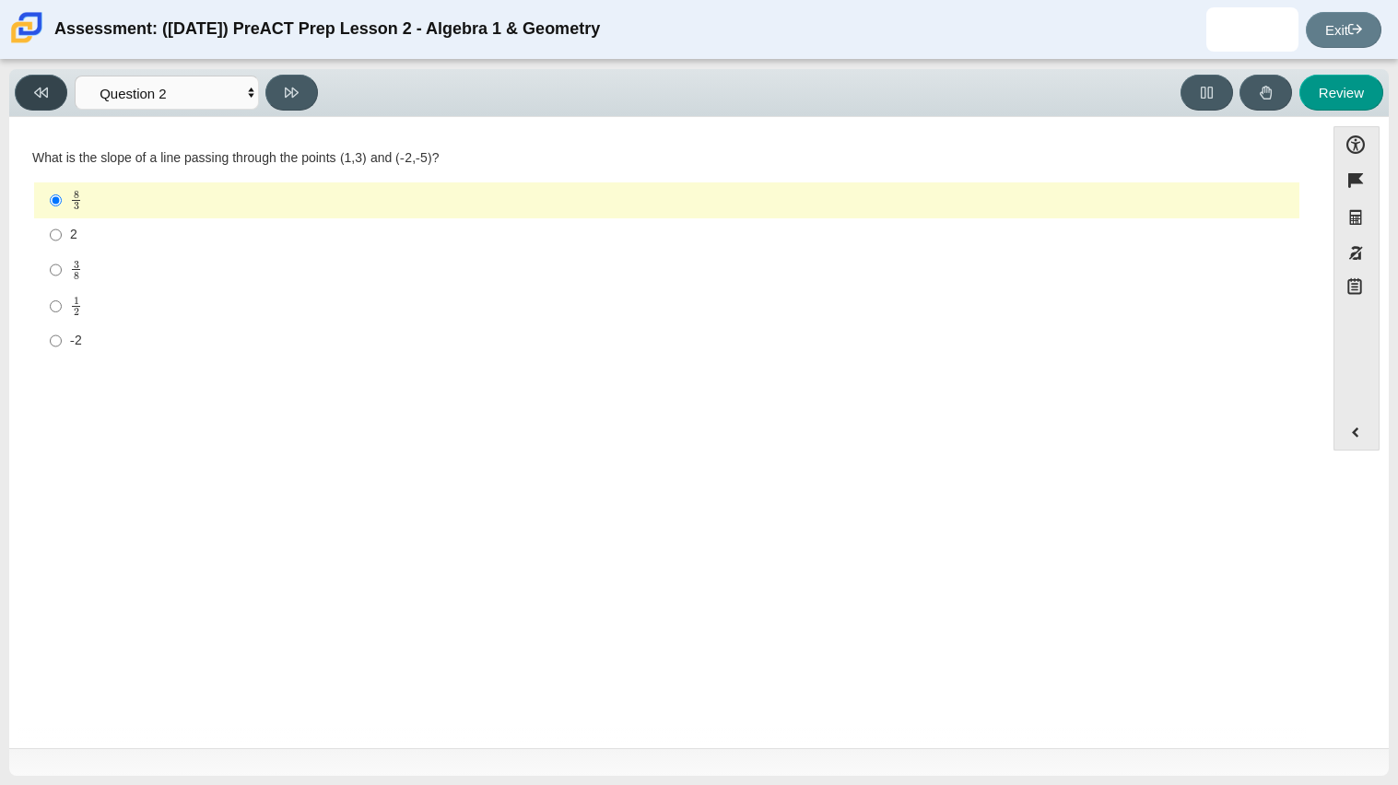
click at [55, 94] on button at bounding box center [41, 93] width 53 height 36
select select "bbf5d072-3e0b-44c4-9a12-6e7c9033f65b"
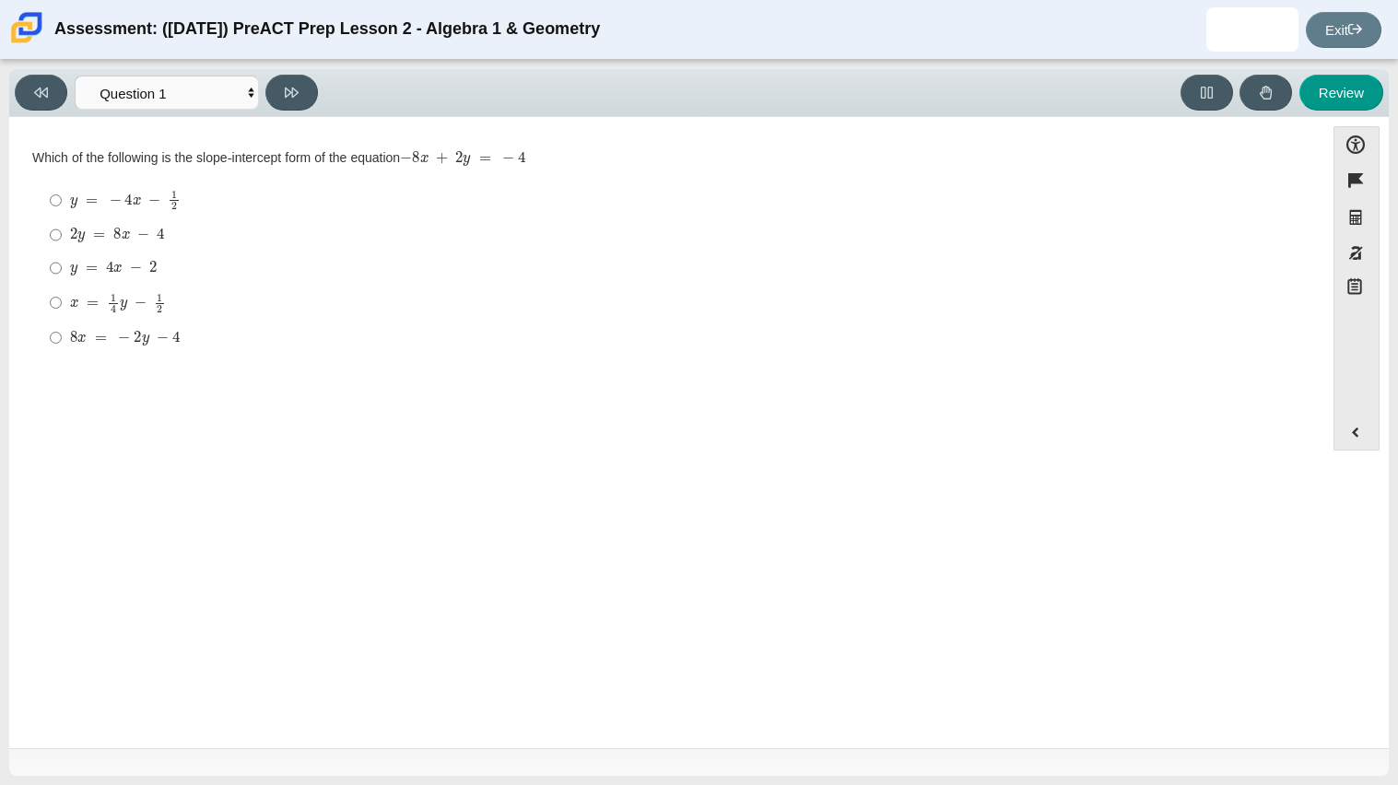
click at [126, 240] on mjx-c "Assessment items" at bounding box center [126, 235] width 9 height 7
click at [62, 241] on input "2 y = 8 x − 4 2 y = 8 x − 4" at bounding box center [56, 234] width 12 height 33
radio input "true"
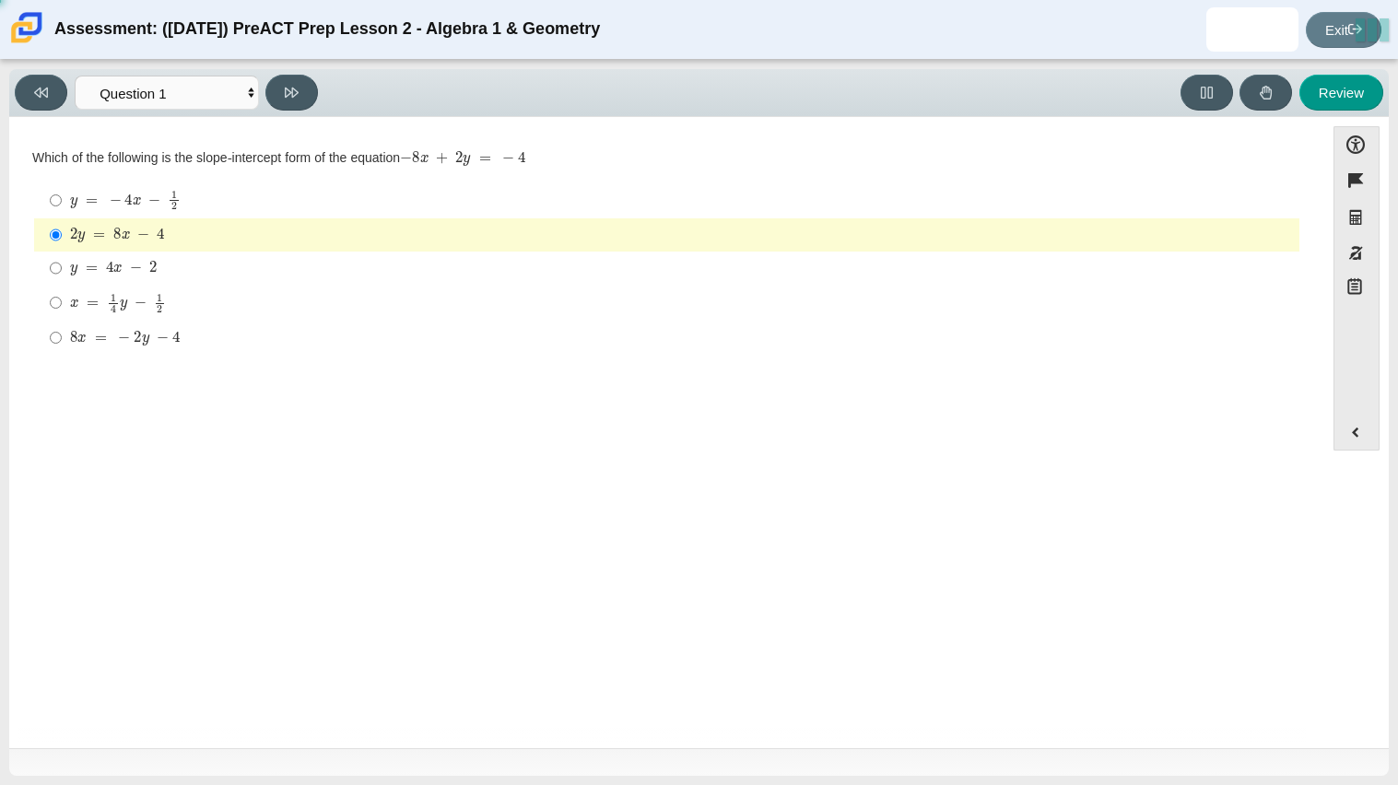
click at [157, 307] on mjx-c "Assessment items" at bounding box center [160, 308] width 6 height 7
click at [62, 307] on input "x = 1 4 y − 1 2 x = 1 4 y − 1 2" at bounding box center [56, 303] width 12 height 36
radio input "true"
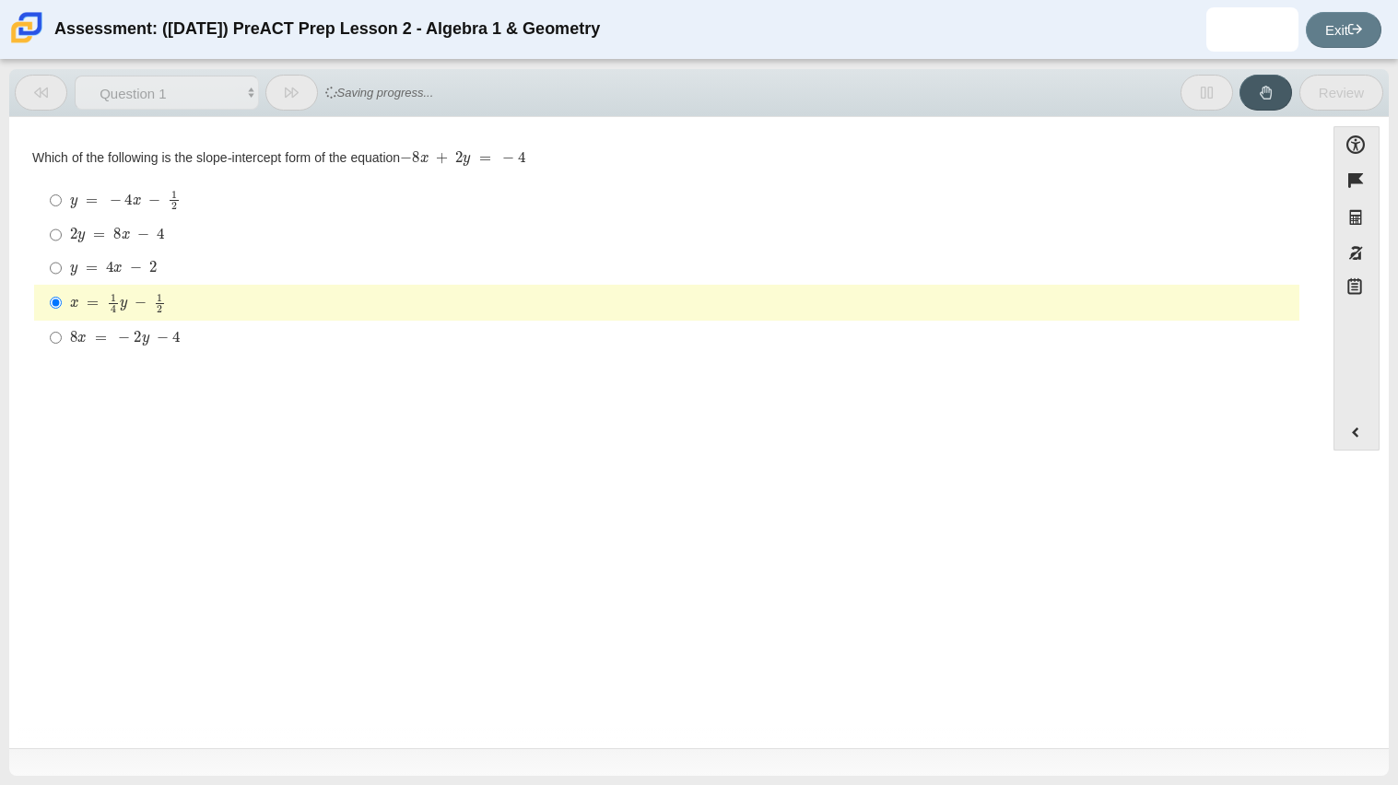
click at [134, 335] on mjx-c "Assessment items" at bounding box center [137, 337] width 7 height 10
click at [62, 335] on input "8 x = − 2 y − 4 8 x = − 2 y − 4" at bounding box center [56, 337] width 12 height 33
radio input "true"
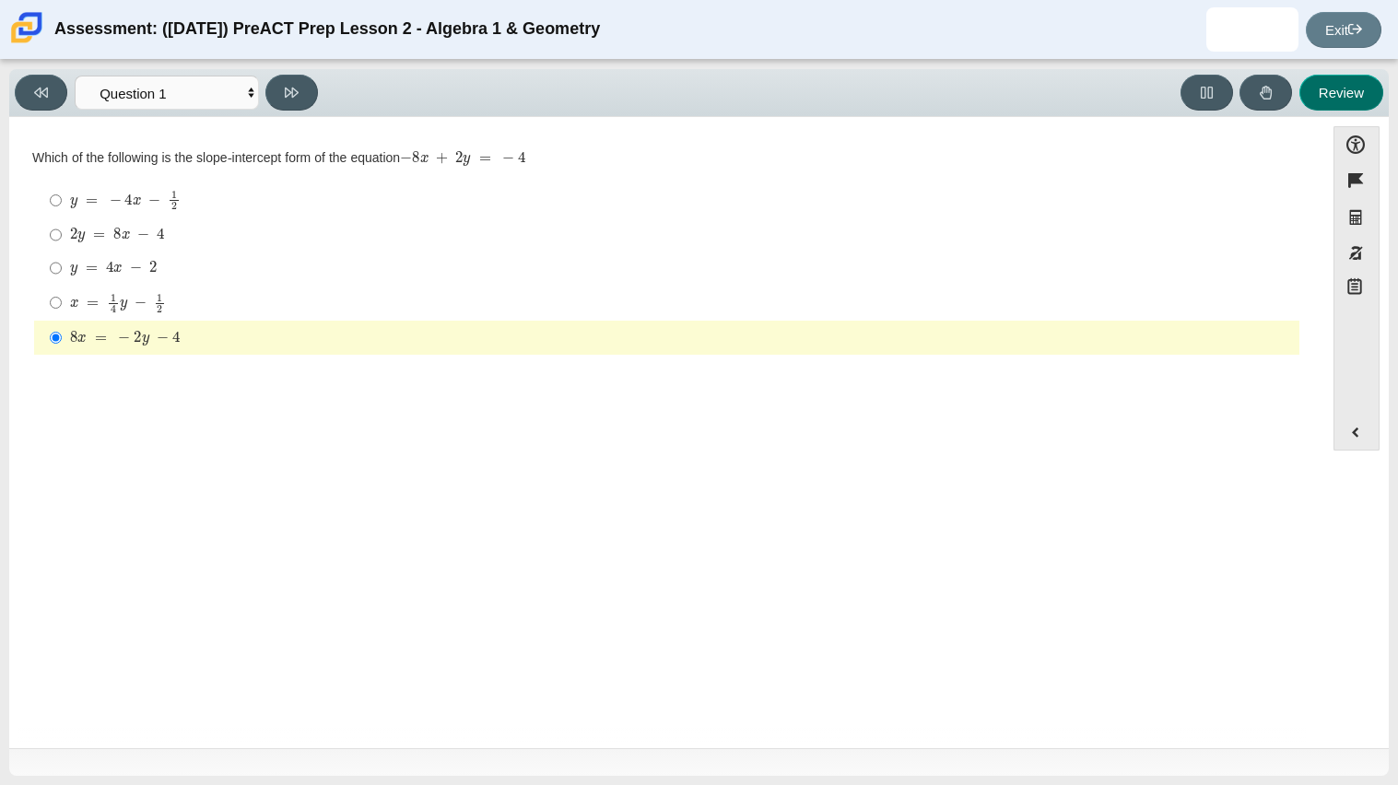
click at [1349, 85] on button "Review" at bounding box center [1342, 93] width 84 height 36
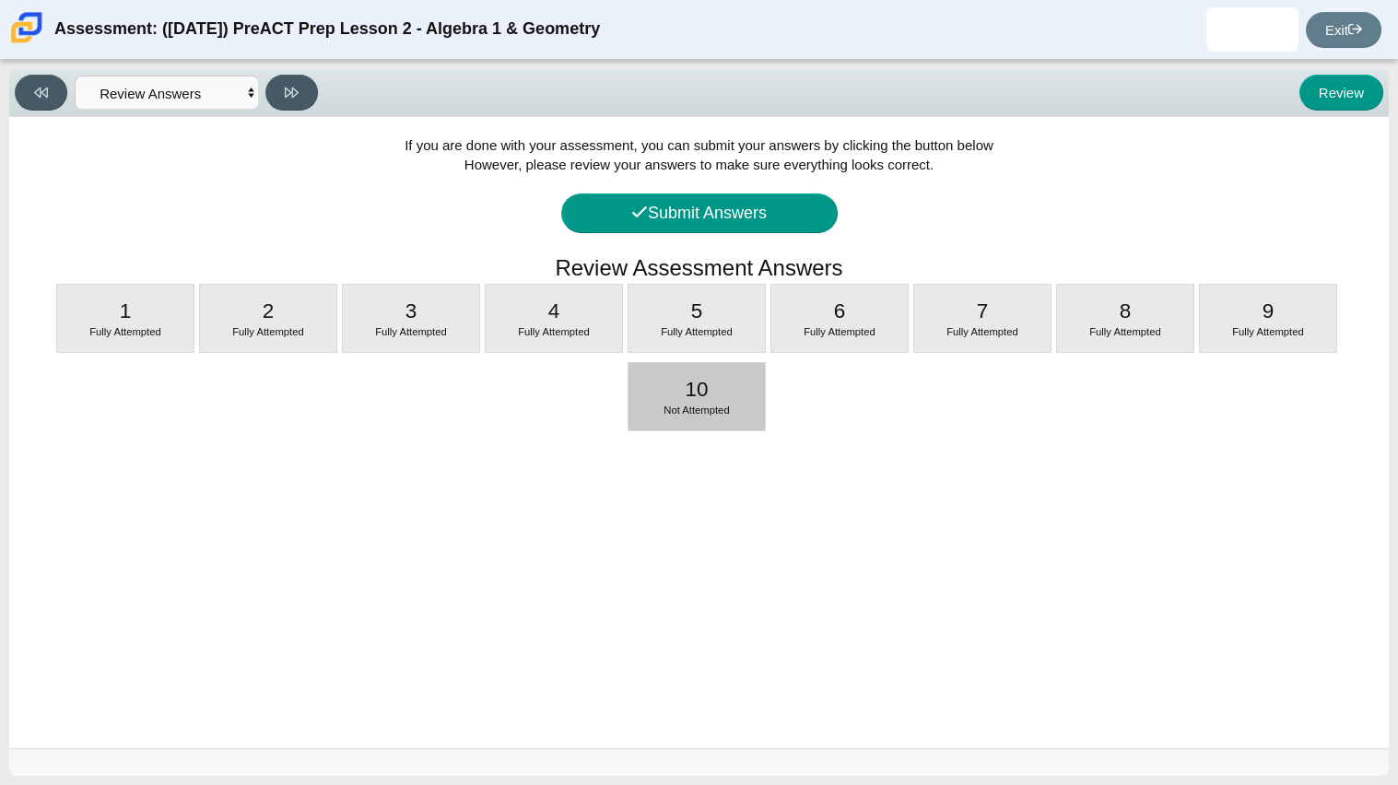
click at [700, 428] on div at bounding box center [697, 428] width 136 height 5
select select "96b71634-eacb-4f7e-8aef-411727d9bcba"
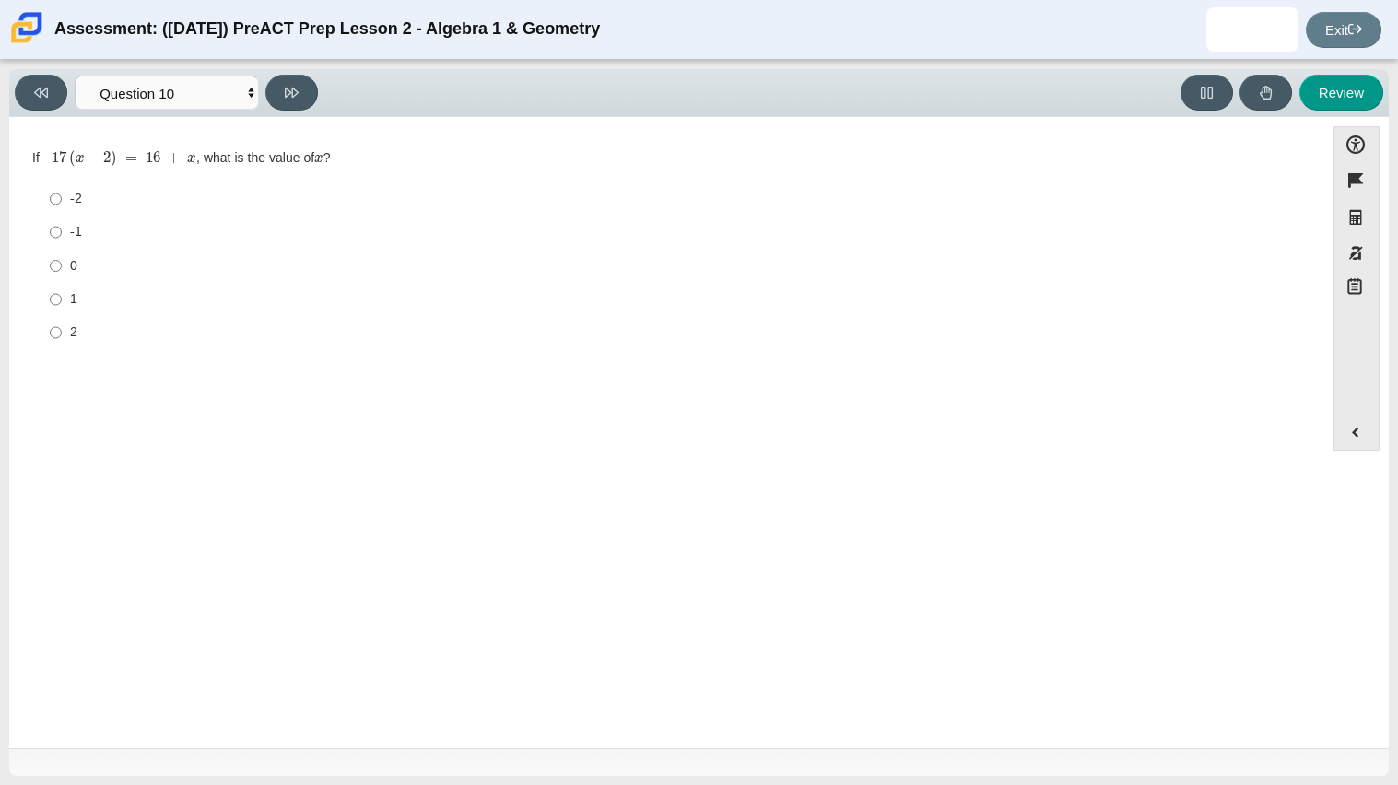
click at [46, 234] on label "-1 -1" at bounding box center [668, 232] width 1263 height 33
click at [50, 234] on input "-1 -1" at bounding box center [56, 232] width 12 height 33
radio input "true"
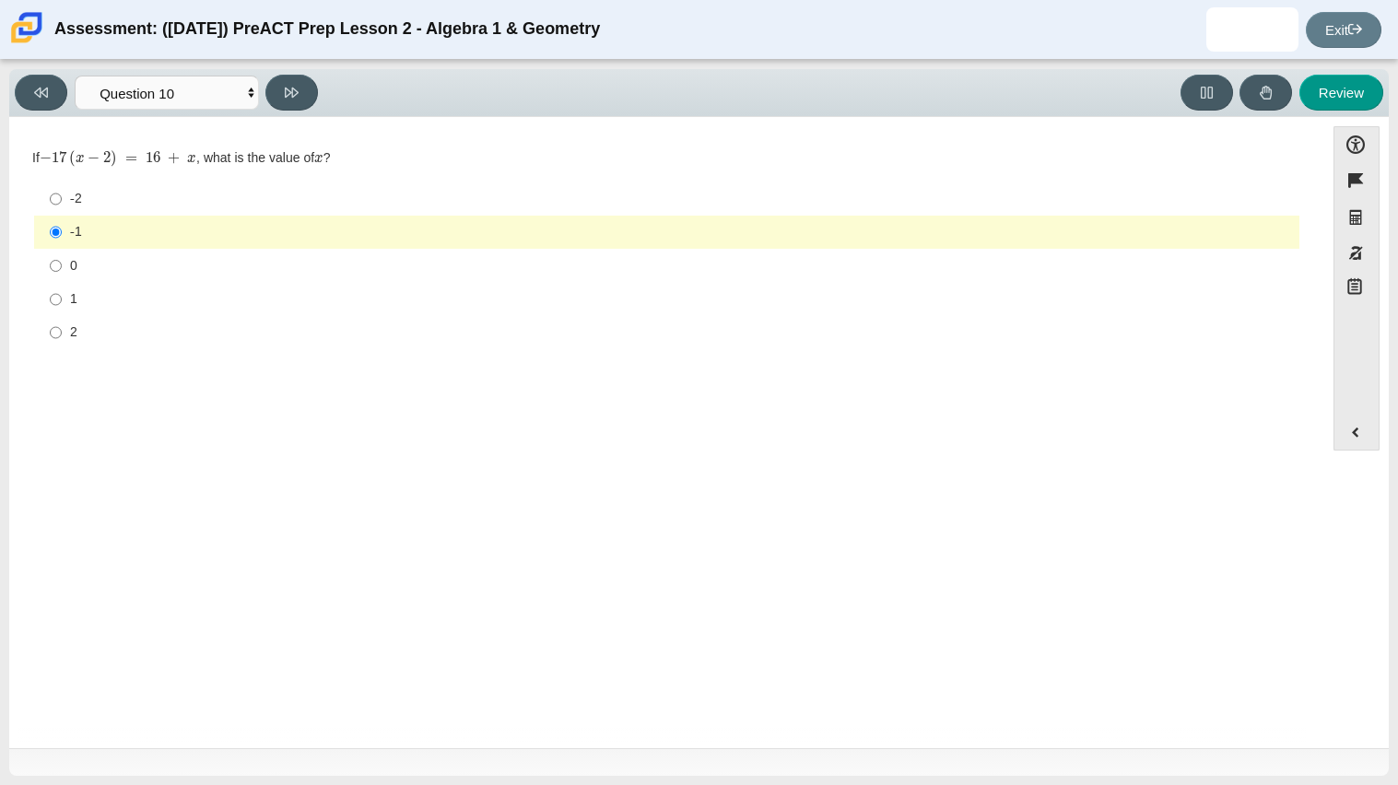
click at [93, 300] on div "1" at bounding box center [681, 299] width 1222 height 18
click at [62, 300] on input "1 1" at bounding box center [56, 299] width 12 height 33
radio input "true"
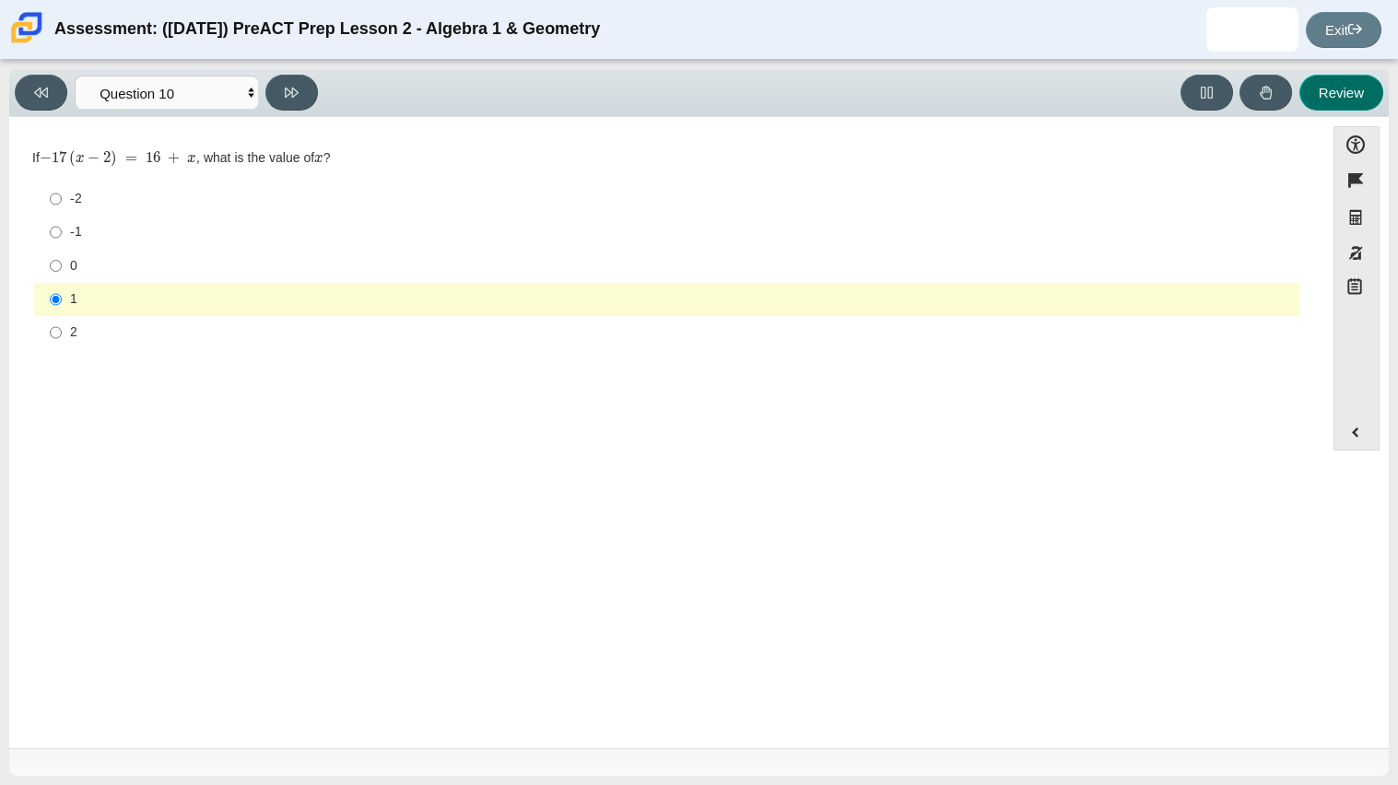
click at [1372, 83] on button "Review" at bounding box center [1342, 93] width 84 height 36
select select "review"
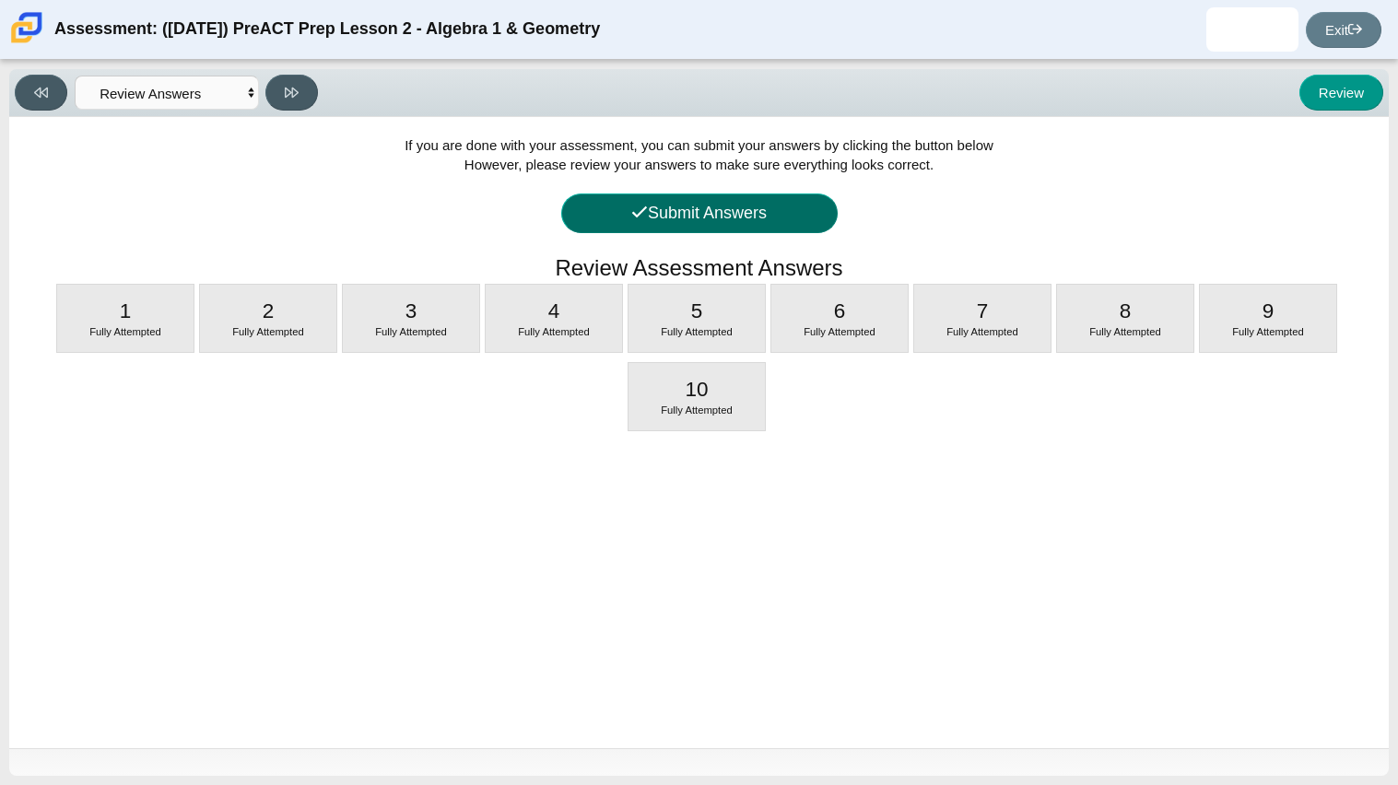
click at [709, 209] on button "Submit Answers" at bounding box center [699, 214] width 276 height 40
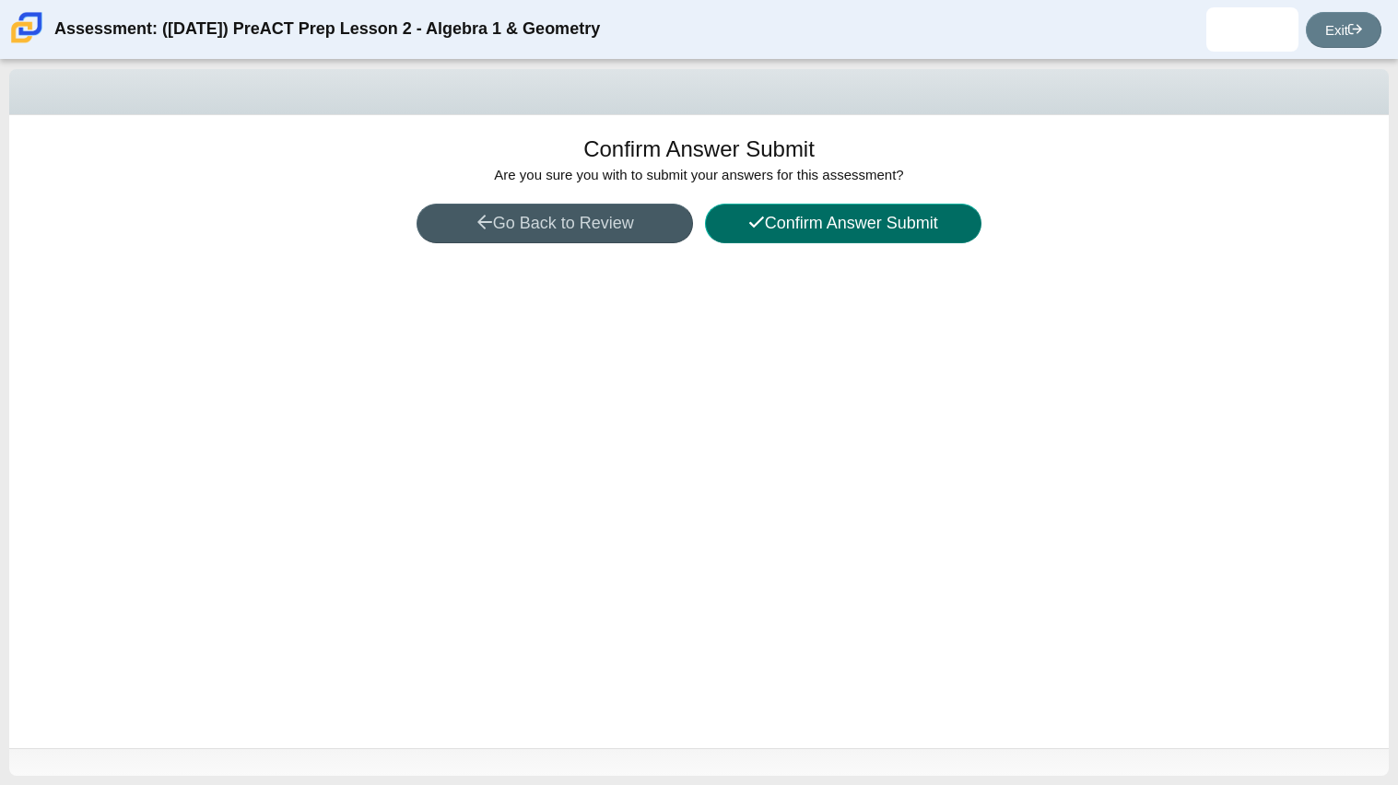
click at [926, 218] on button "Confirm Answer Submit" at bounding box center [843, 224] width 276 height 40
